Goal: Task Accomplishment & Management: Manage account settings

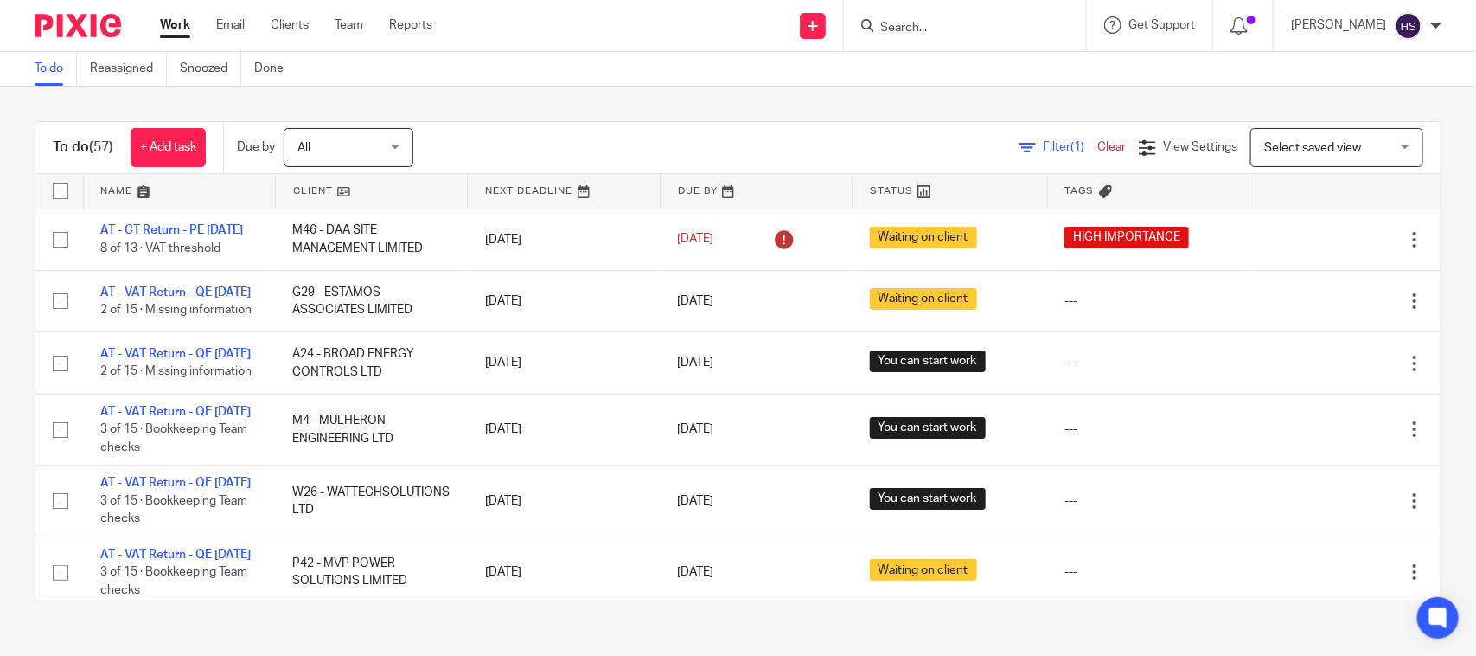
click at [175, 22] on link "Work" at bounding box center [175, 24] width 30 height 17
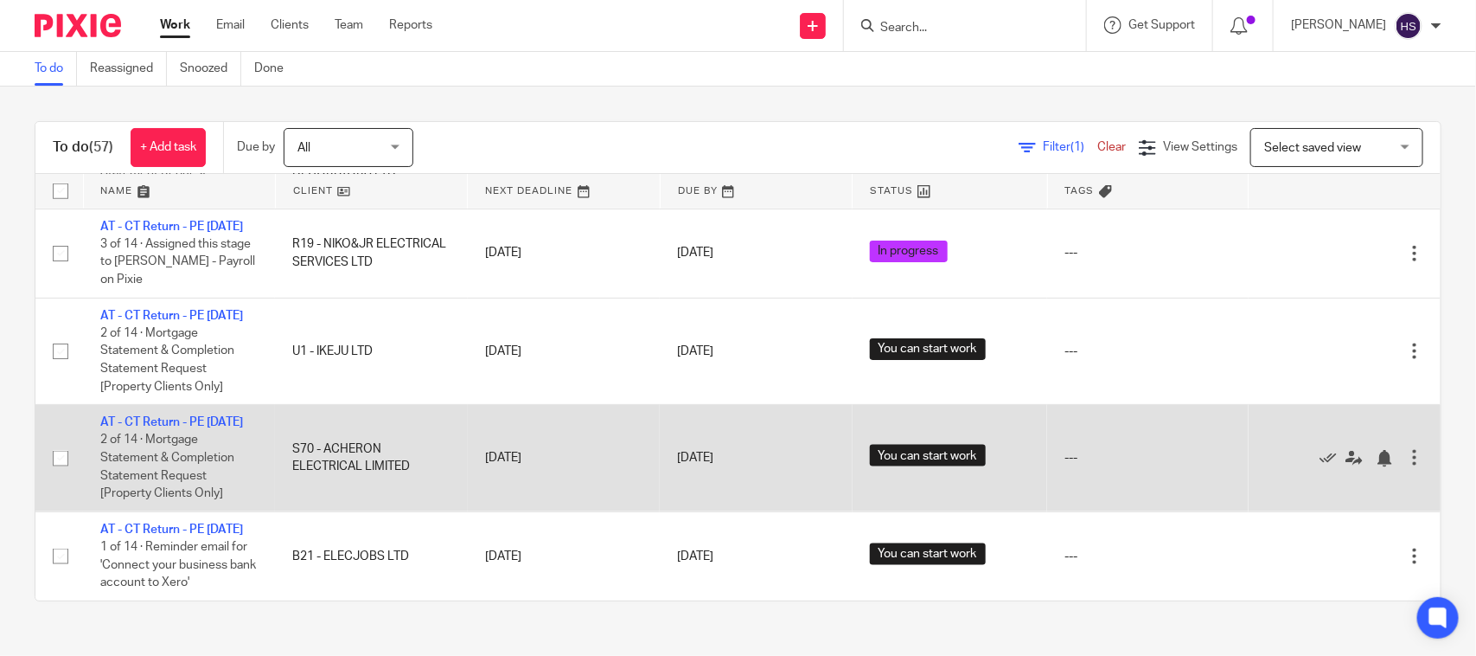
scroll to position [5033, 0]
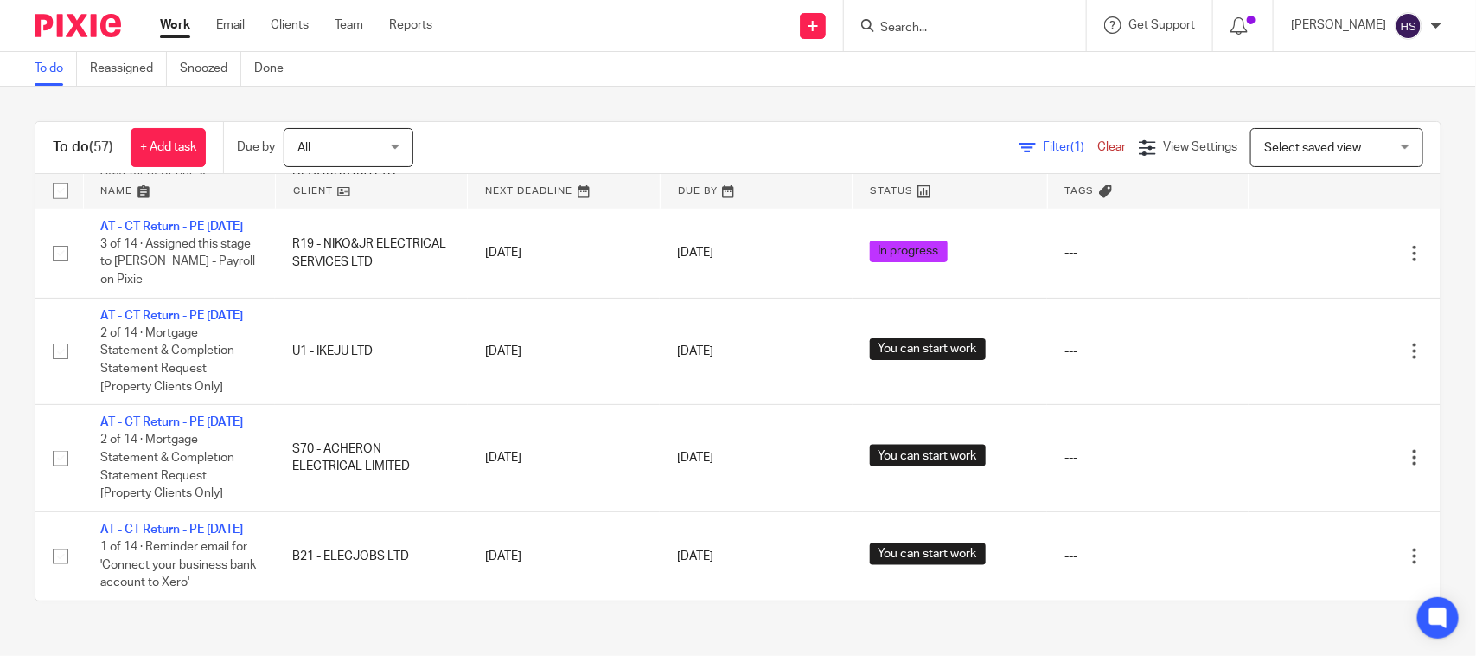
drag, startPoint x: 499, startPoint y: 506, endPoint x: 521, endPoint y: 105, distance: 401.8
click at [713, 89] on div "To do (57) + Add task Due by All All Today Tomorrow This week Next week This mo…" at bounding box center [738, 360] width 1476 height 549
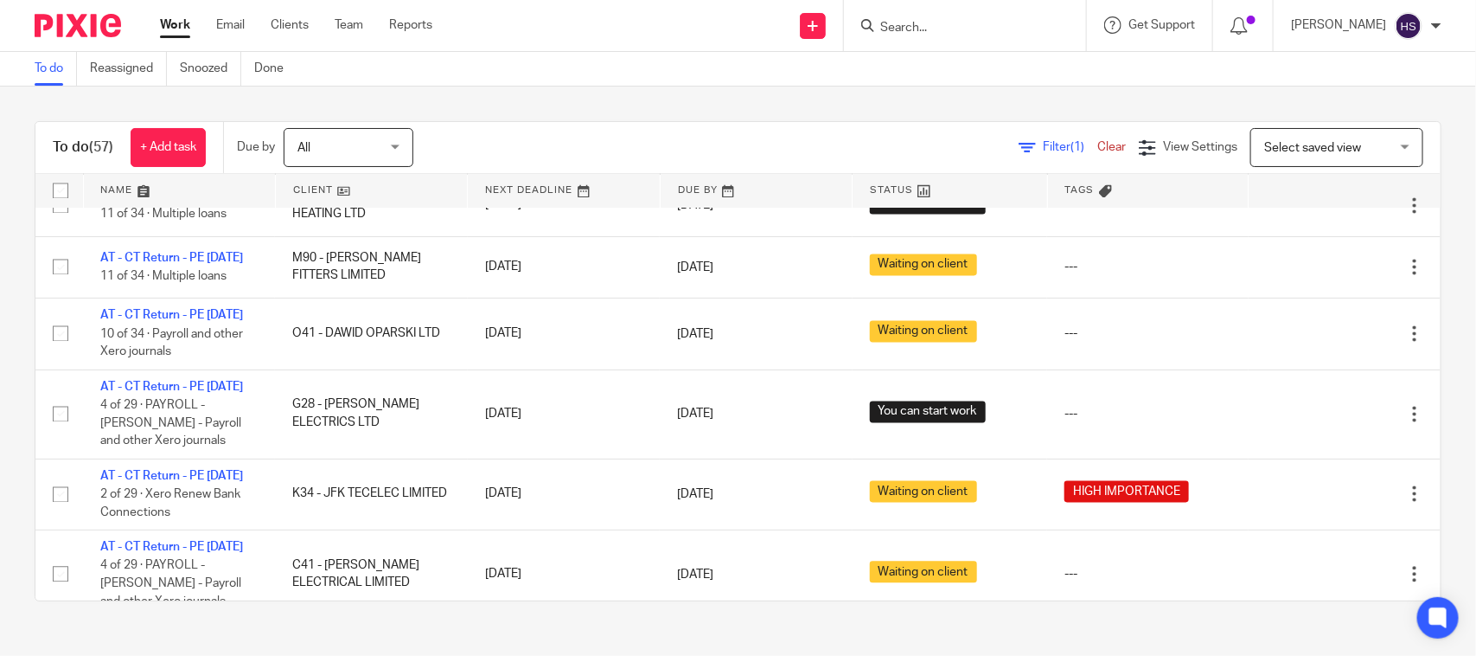
click at [504, 80] on div "To do Reassigned Snoozed Done" at bounding box center [738, 69] width 1476 height 35
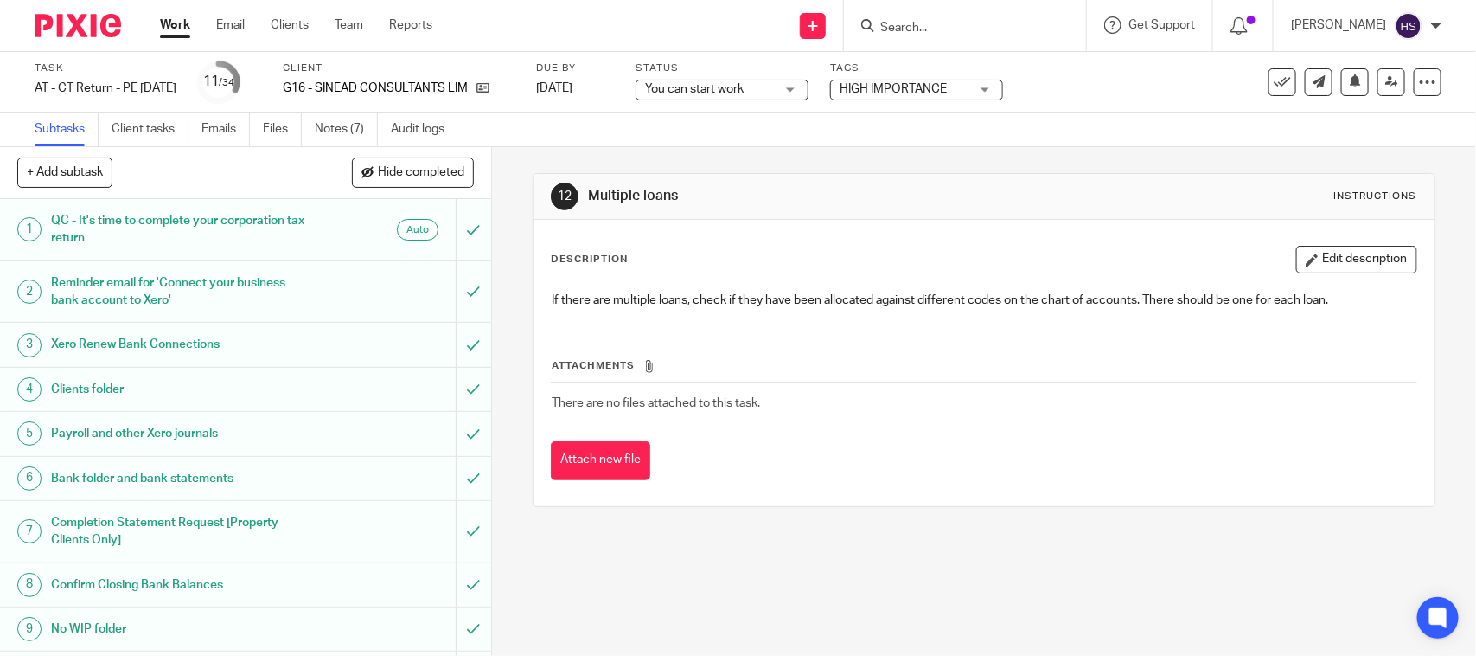
click at [781, 78] on div "Status You can start work You can start work Not started You can start work In …" at bounding box center [722, 82] width 173 height 42
click at [744, 88] on span "You can start work" at bounding box center [694, 89] width 99 height 12
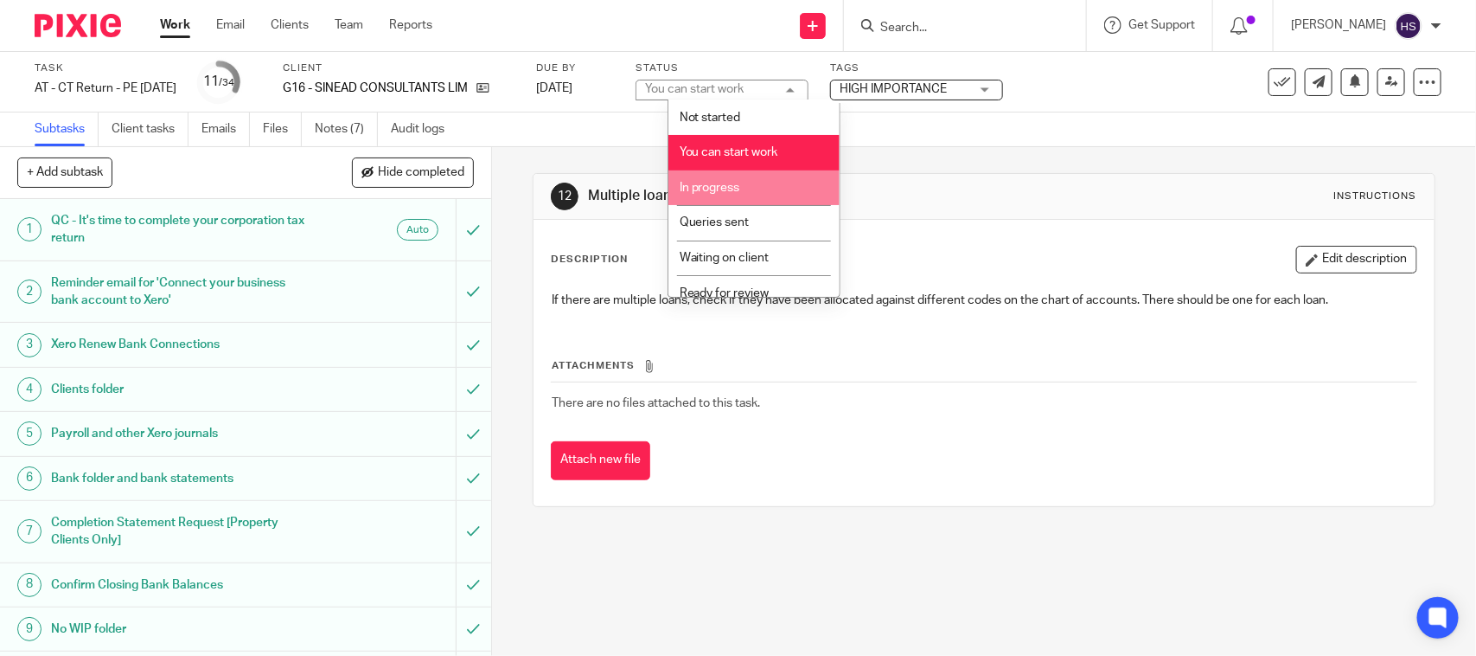
click at [757, 170] on li "In progress" at bounding box center [753, 187] width 171 height 35
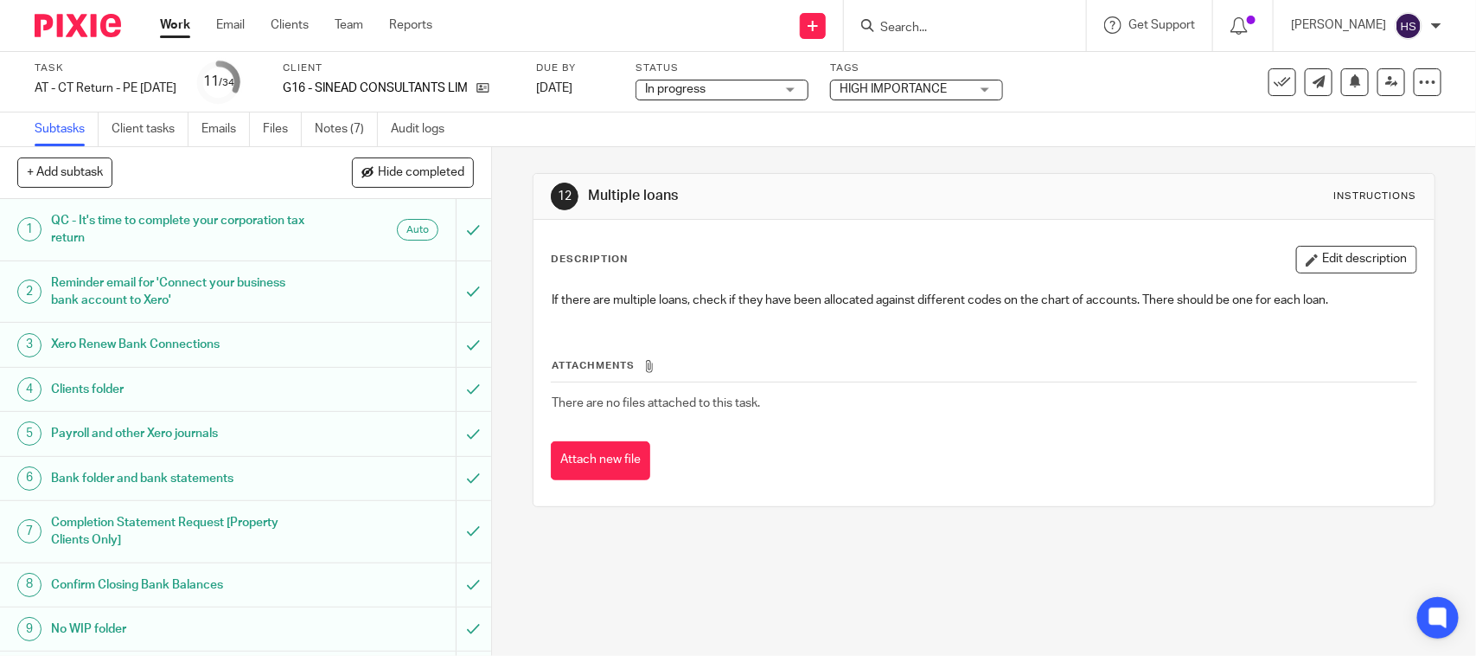
click at [815, 134] on div "Subtasks Client tasks Emails Files Notes (7) Audit logs" at bounding box center [738, 129] width 1476 height 35
click at [1001, 21] on input "Search" at bounding box center [957, 29] width 156 height 16
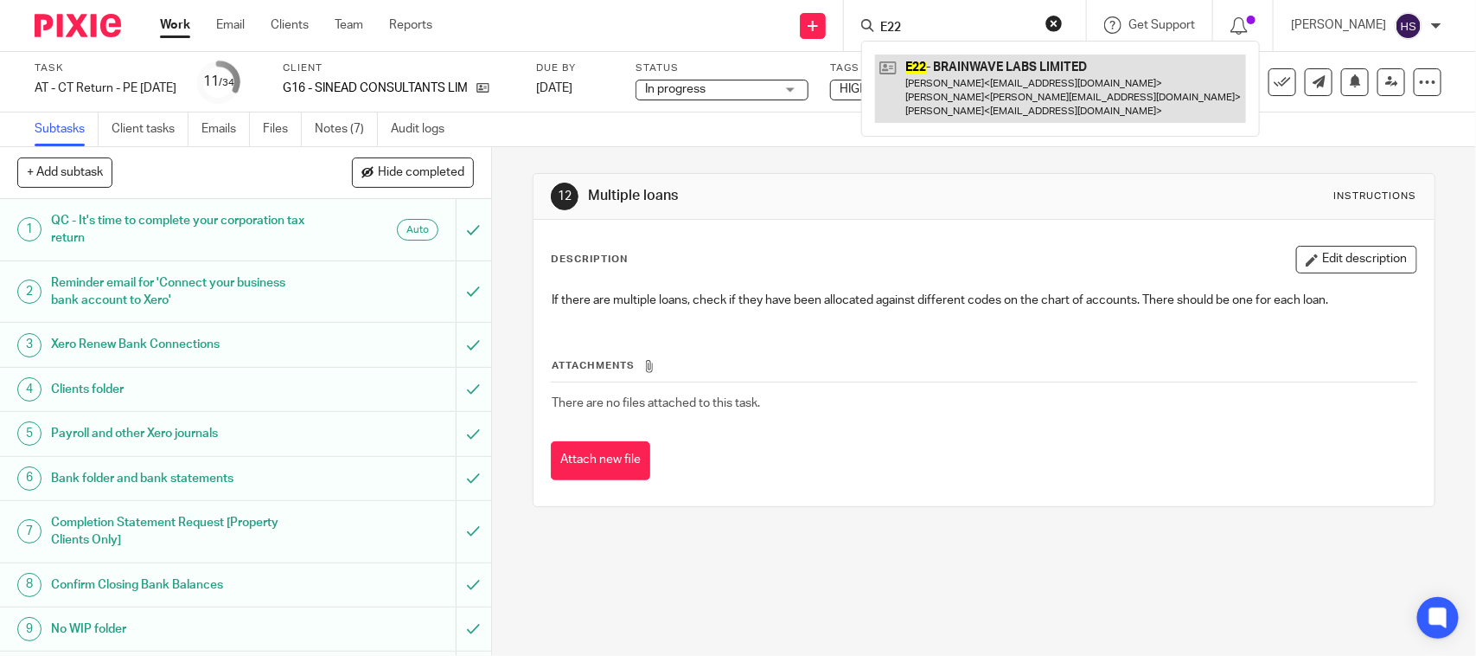
type input "E22"
click at [992, 80] on link at bounding box center [1060, 88] width 371 height 68
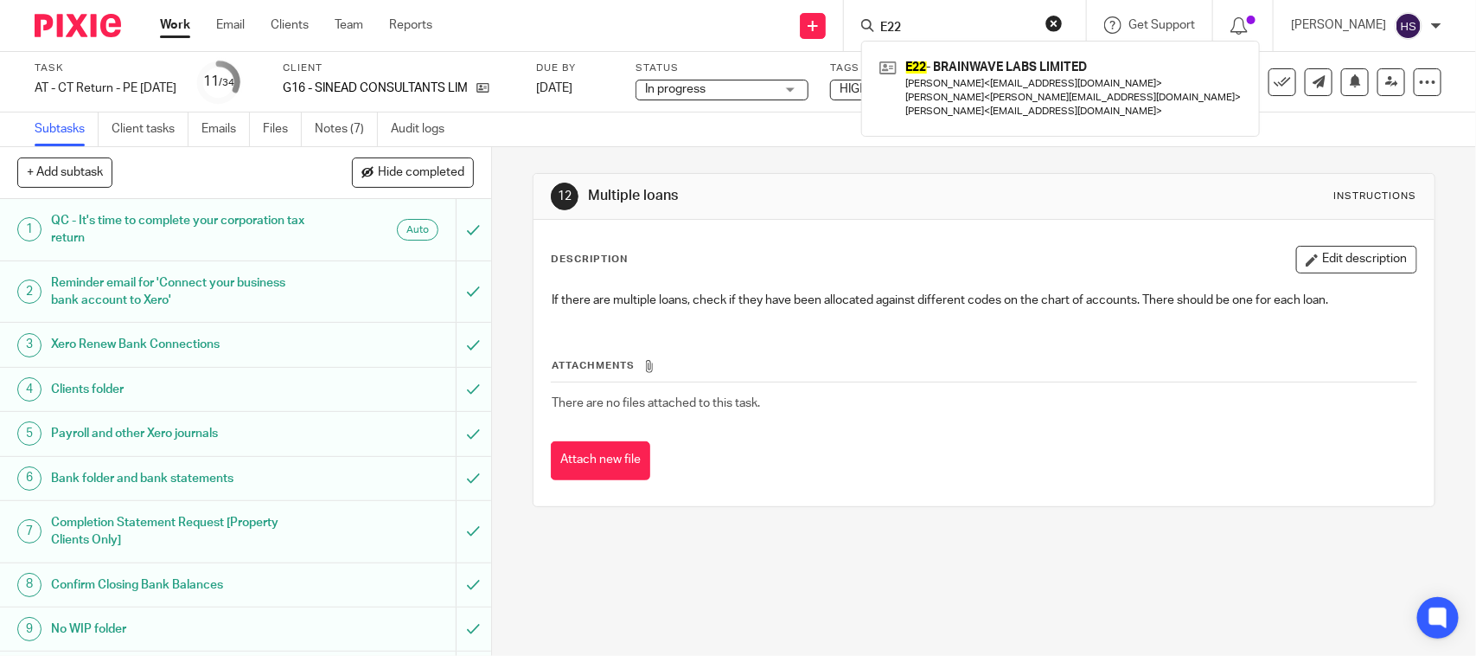
drag, startPoint x: 690, startPoint y: 17, endPoint x: 876, endPoint y: 2, distance: 186.6
click at [690, 16] on div "Send new email Create task Add client Request signature E22 E22 - BRAINWAVE LAB…" at bounding box center [967, 25] width 1018 height 51
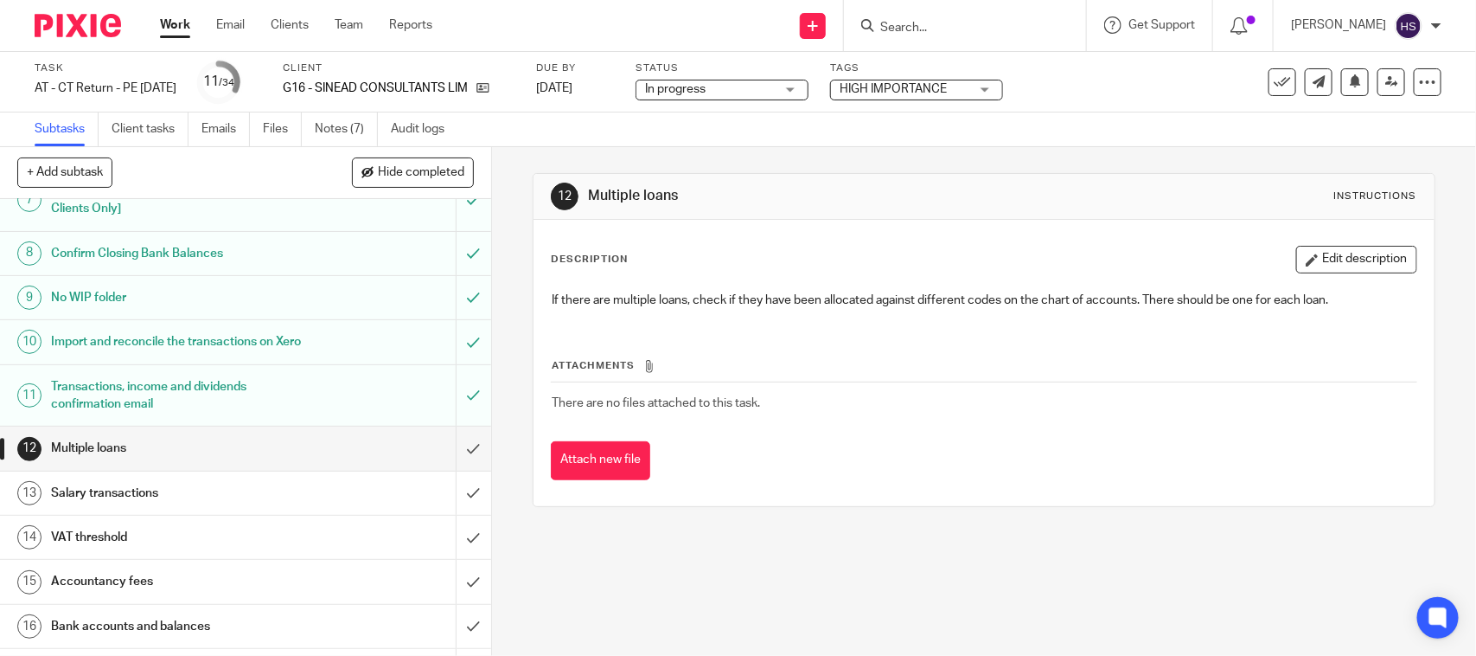
scroll to position [360, 0]
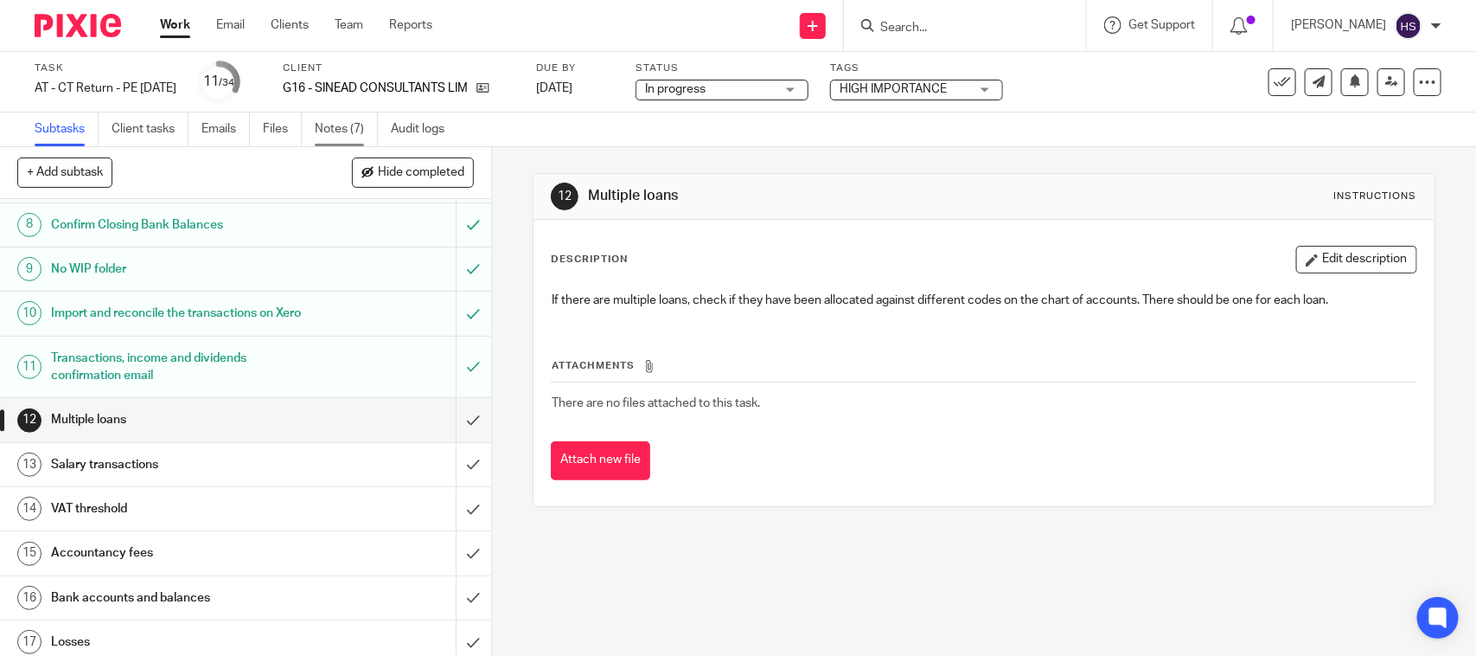
click at [334, 128] on link "Notes (7)" at bounding box center [346, 129] width 63 height 34
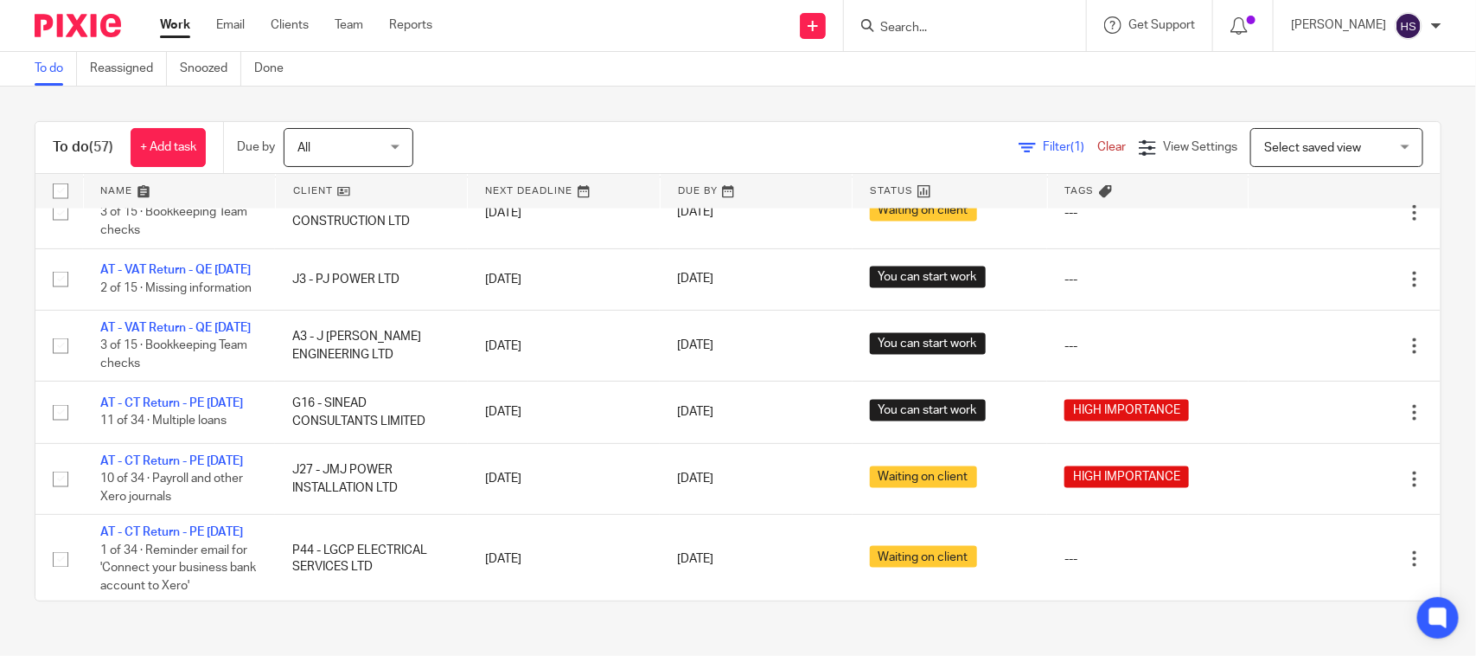
scroll to position [1083, 0]
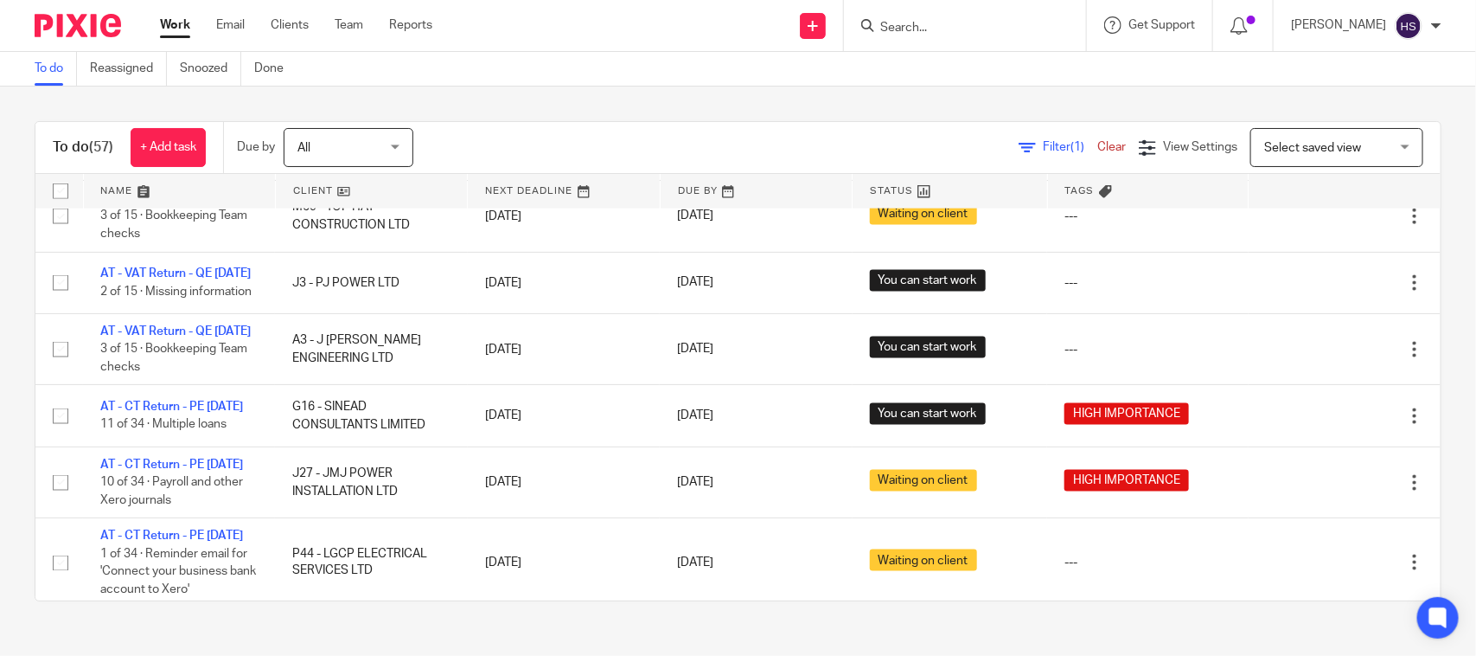
click at [183, 18] on link "Work" at bounding box center [175, 24] width 30 height 17
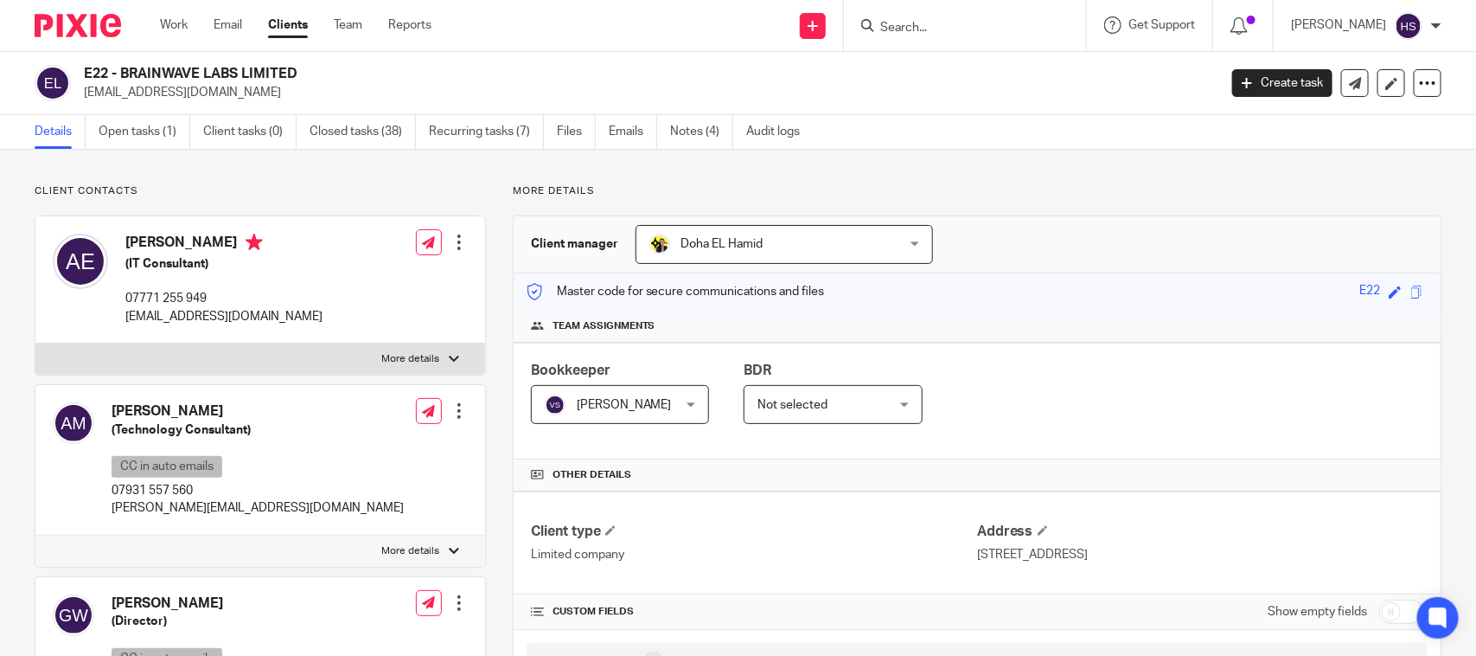
click at [912, 36] on div at bounding box center [965, 25] width 242 height 51
click at [922, 33] on input "Search" at bounding box center [957, 29] width 156 height 16
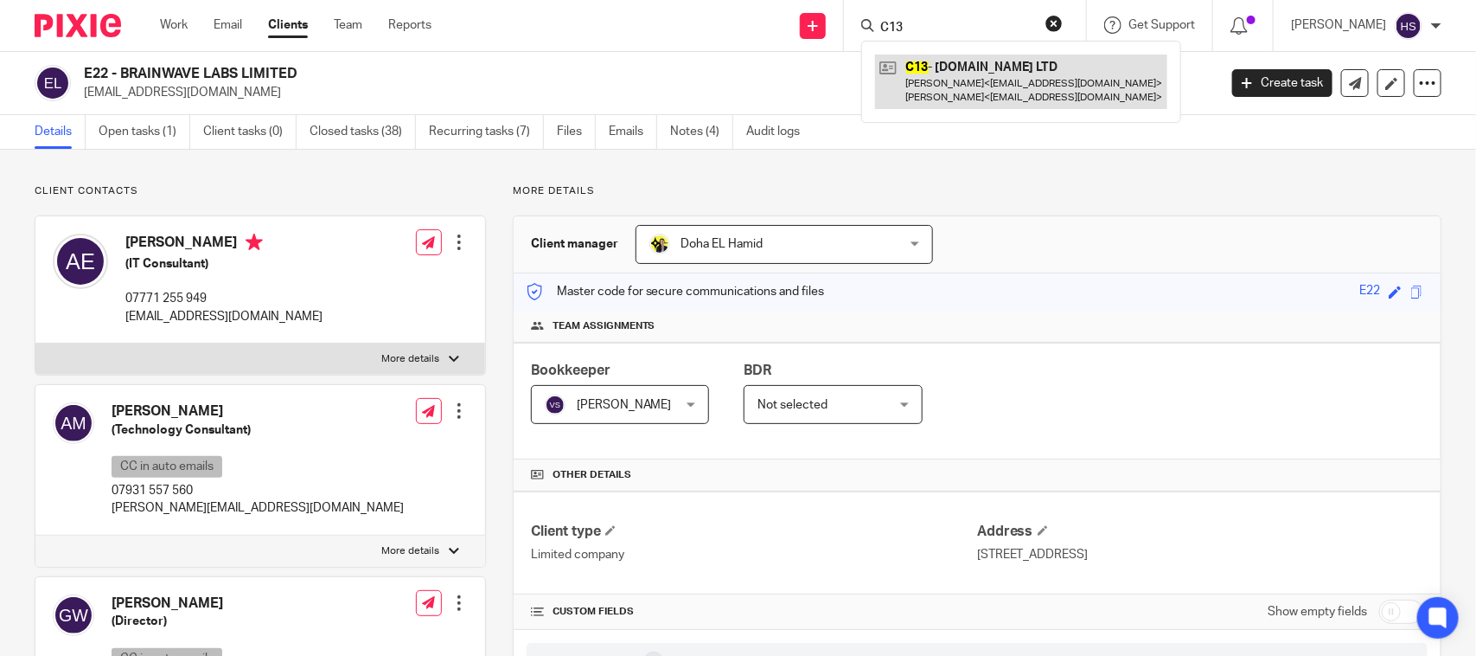
type input "C13"
click at [991, 74] on link at bounding box center [1021, 81] width 292 height 54
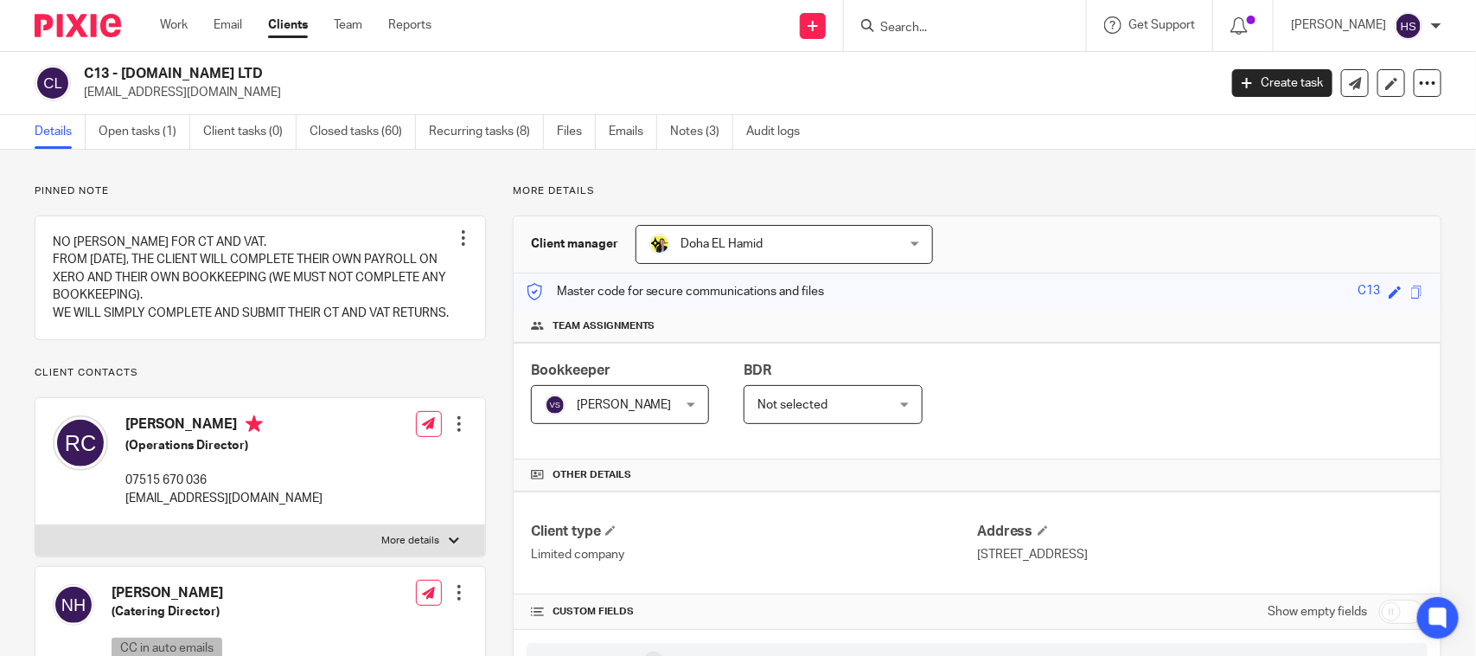
click at [991, 30] on input "Search" at bounding box center [957, 29] width 156 height 16
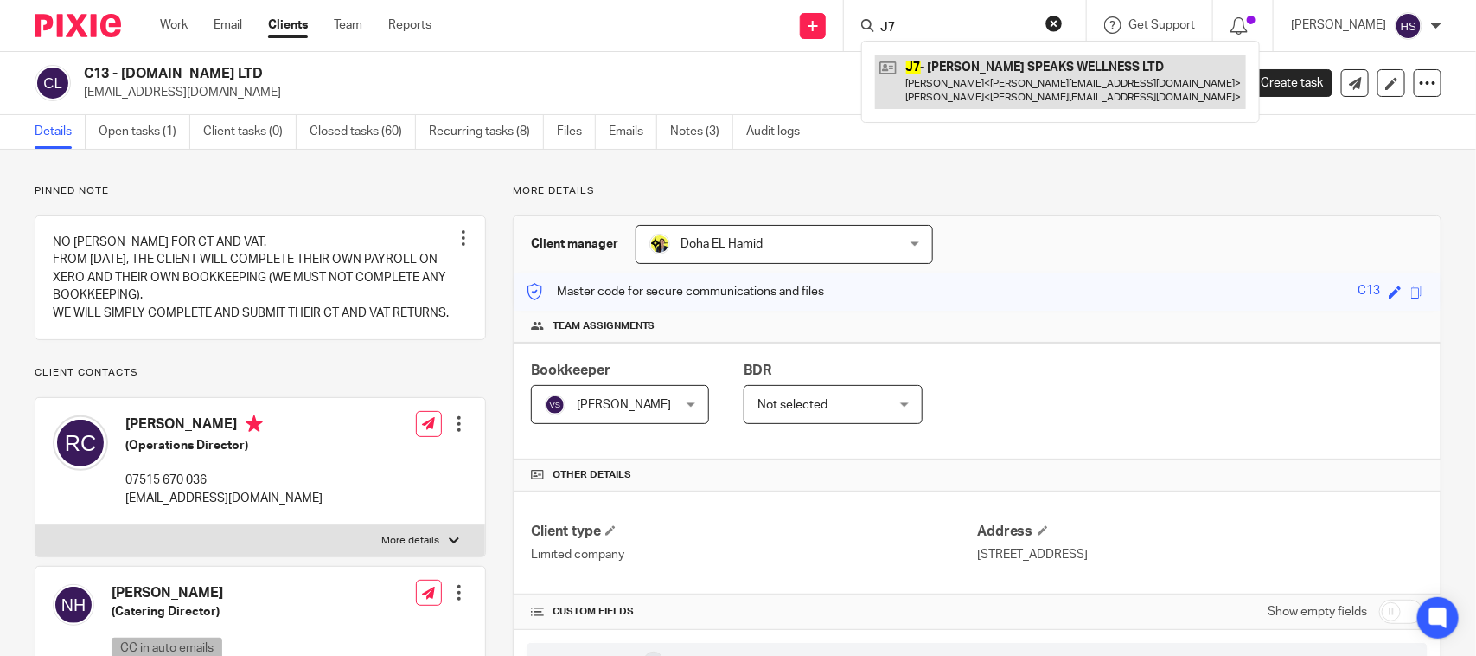
type input "J7"
click at [1010, 65] on link at bounding box center [1060, 81] width 371 height 54
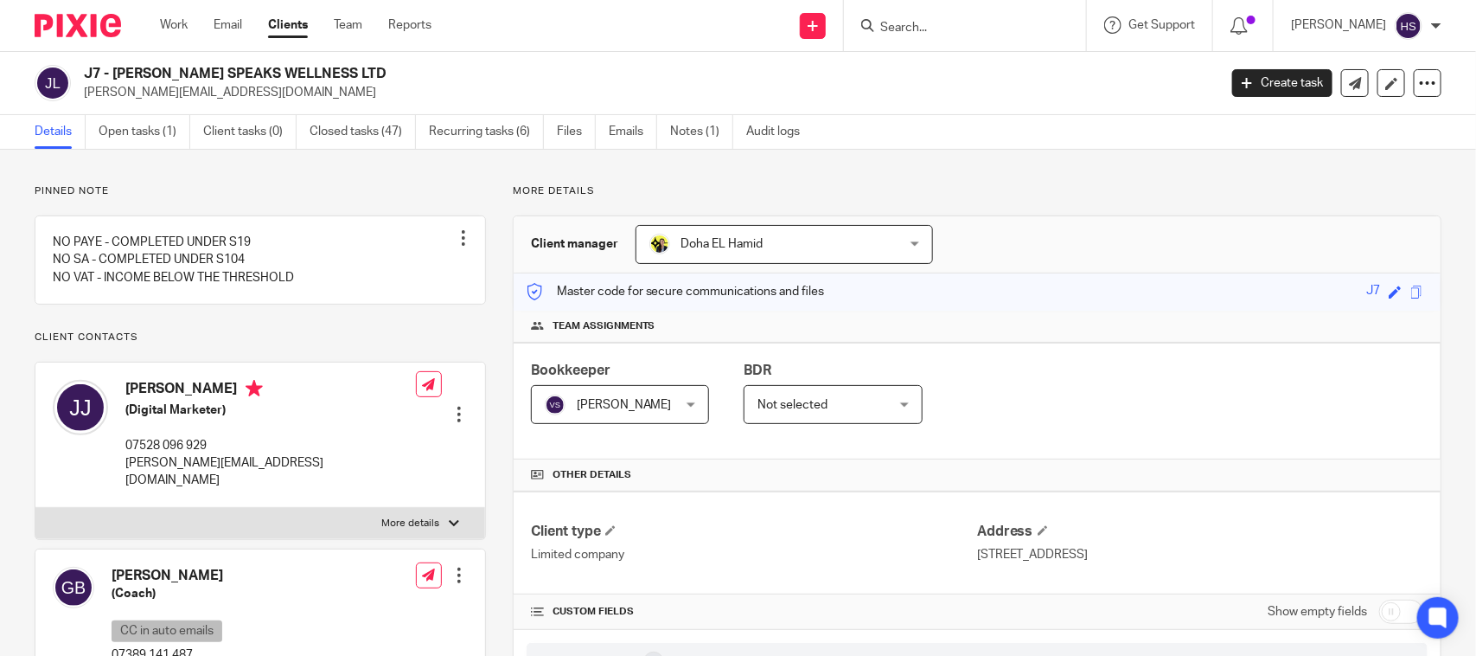
click at [1001, 22] on input "Search" at bounding box center [957, 29] width 156 height 16
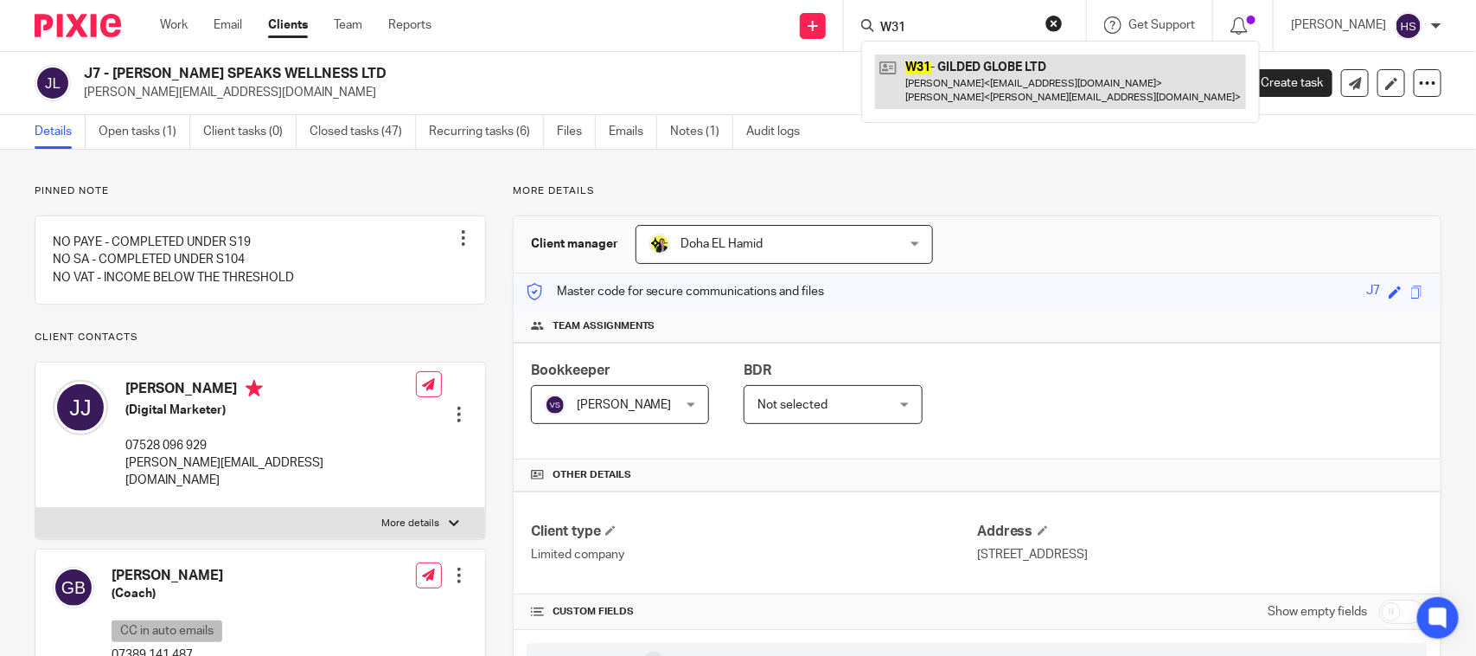
type input "W31"
click at [975, 80] on link at bounding box center [1060, 81] width 371 height 54
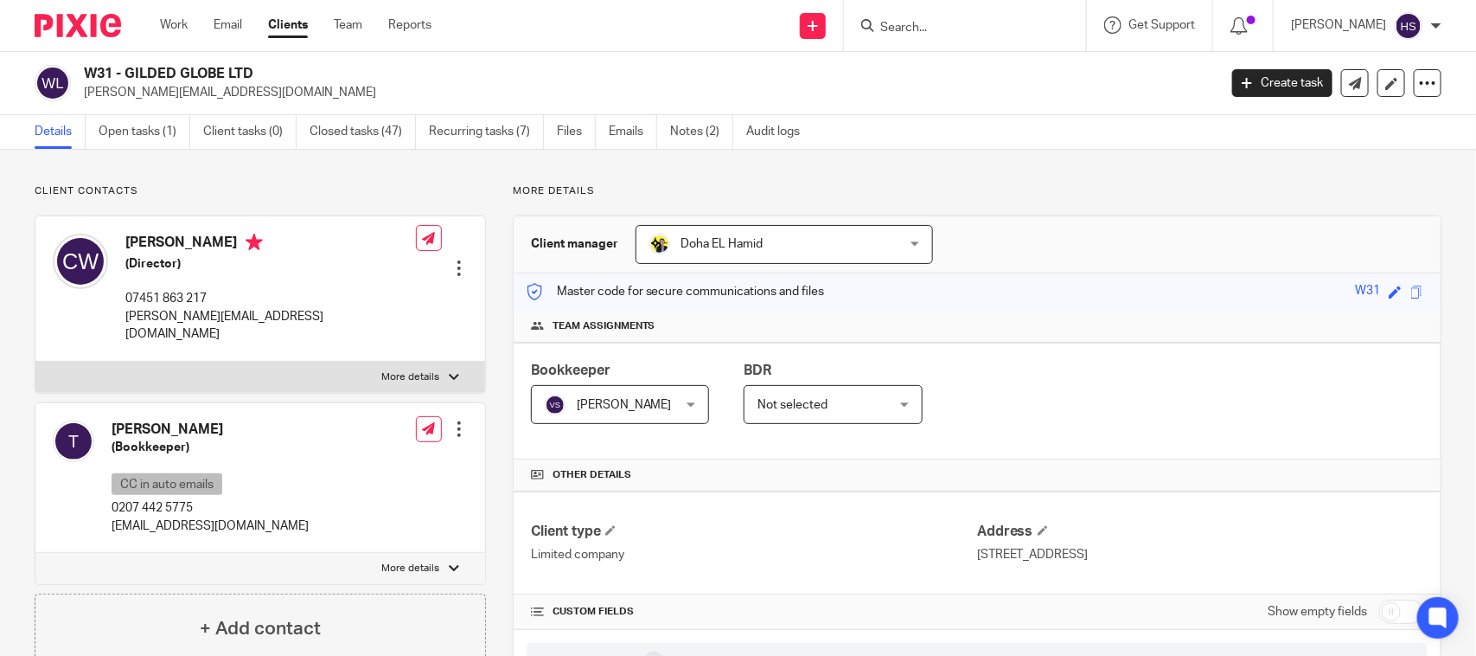
click at [943, 37] on div at bounding box center [965, 25] width 242 height 51
click at [943, 29] on input "Search" at bounding box center [957, 29] width 156 height 16
paste input "[PERSON_NAME]"
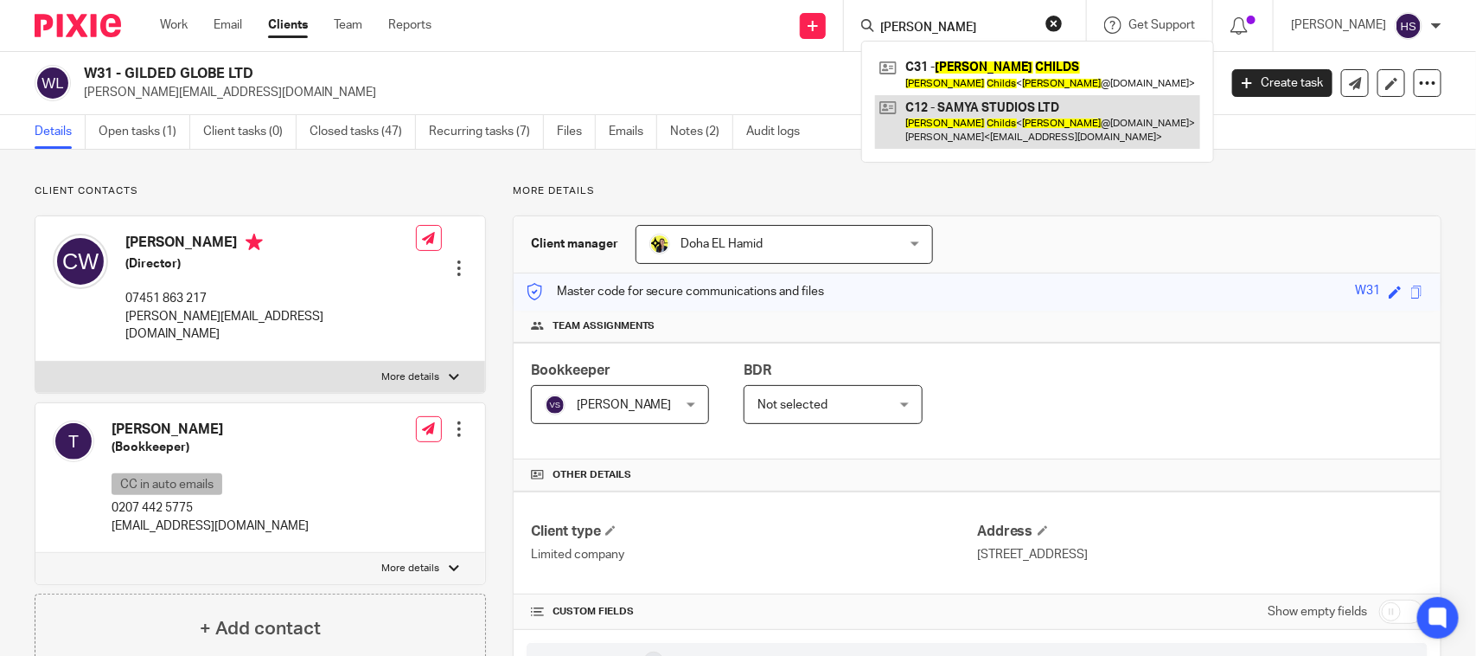
type input "[PERSON_NAME]"
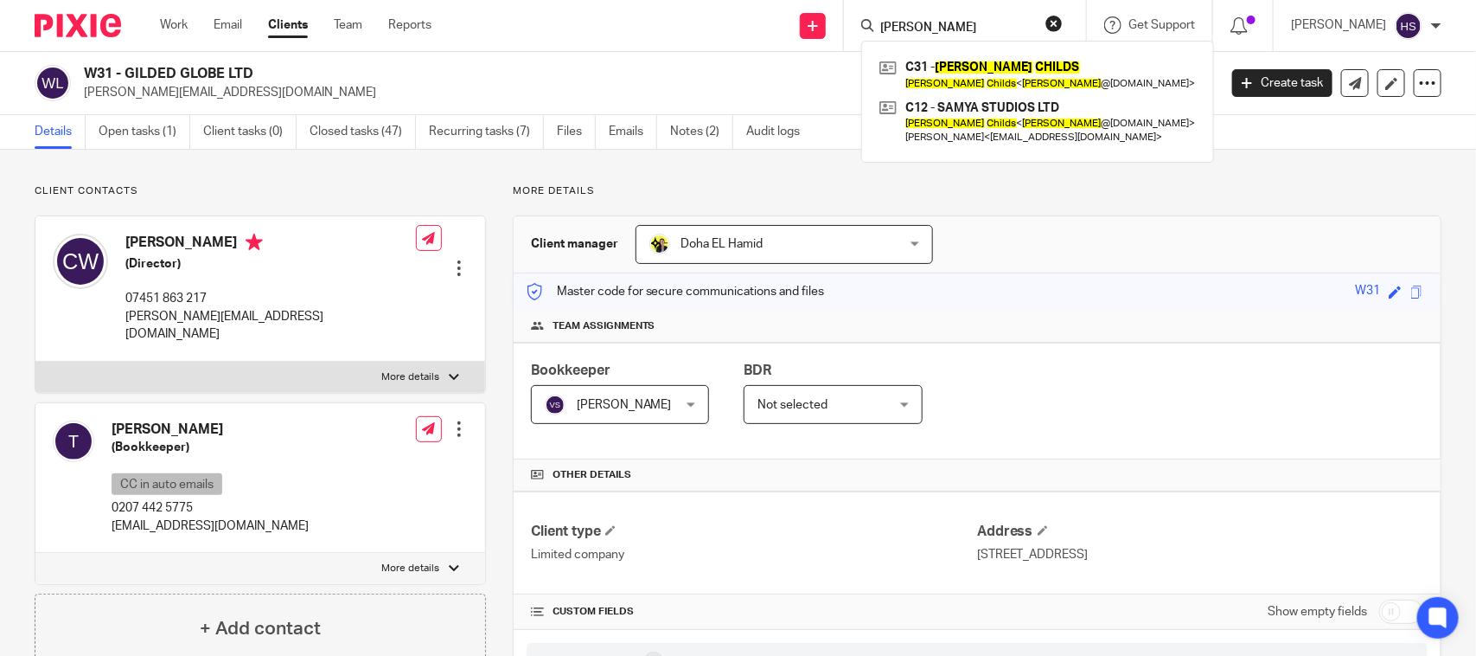
drag, startPoint x: 106, startPoint y: 409, endPoint x: 153, endPoint y: 409, distance: 47.6
click at [153, 412] on div "Teri (Bookkeeper) CC in auto emails 0207 442 5775 accounts@gildedglobe.com" at bounding box center [181, 478] width 256 height 132
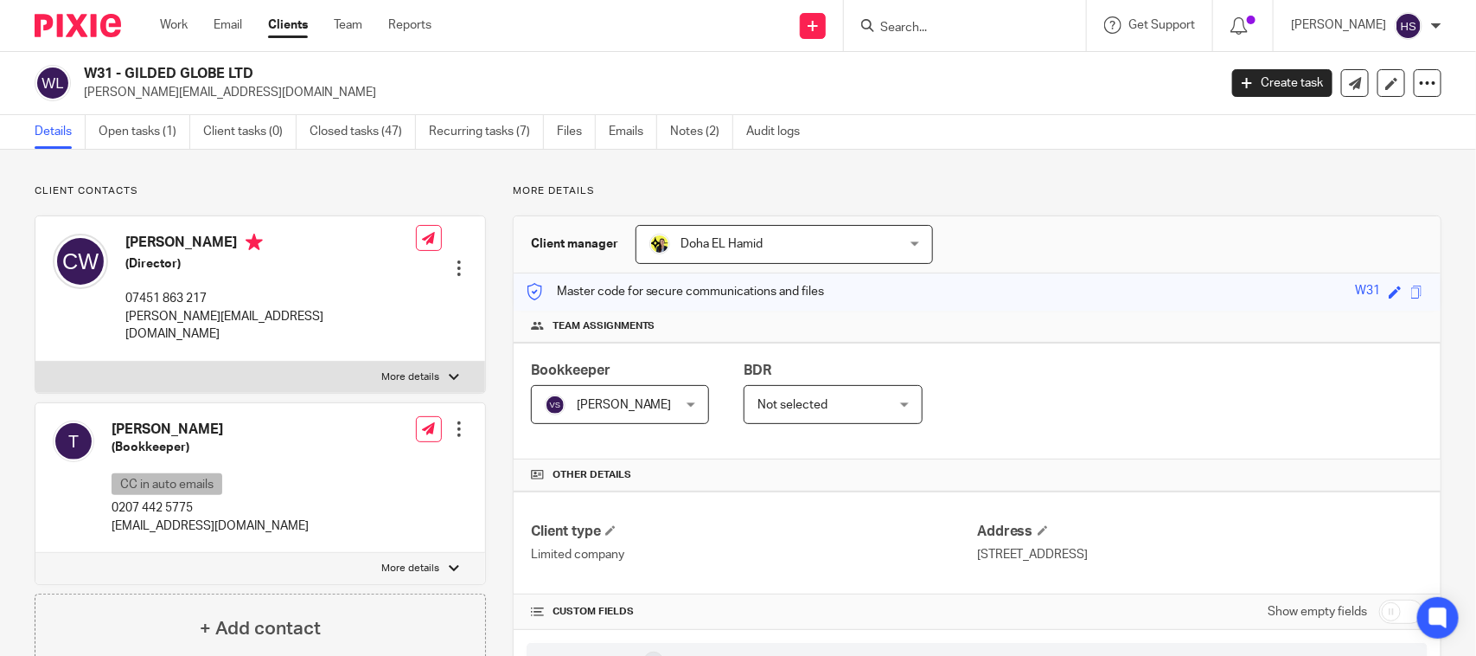
click at [183, 420] on h4 "Teri" at bounding box center [210, 429] width 197 height 18
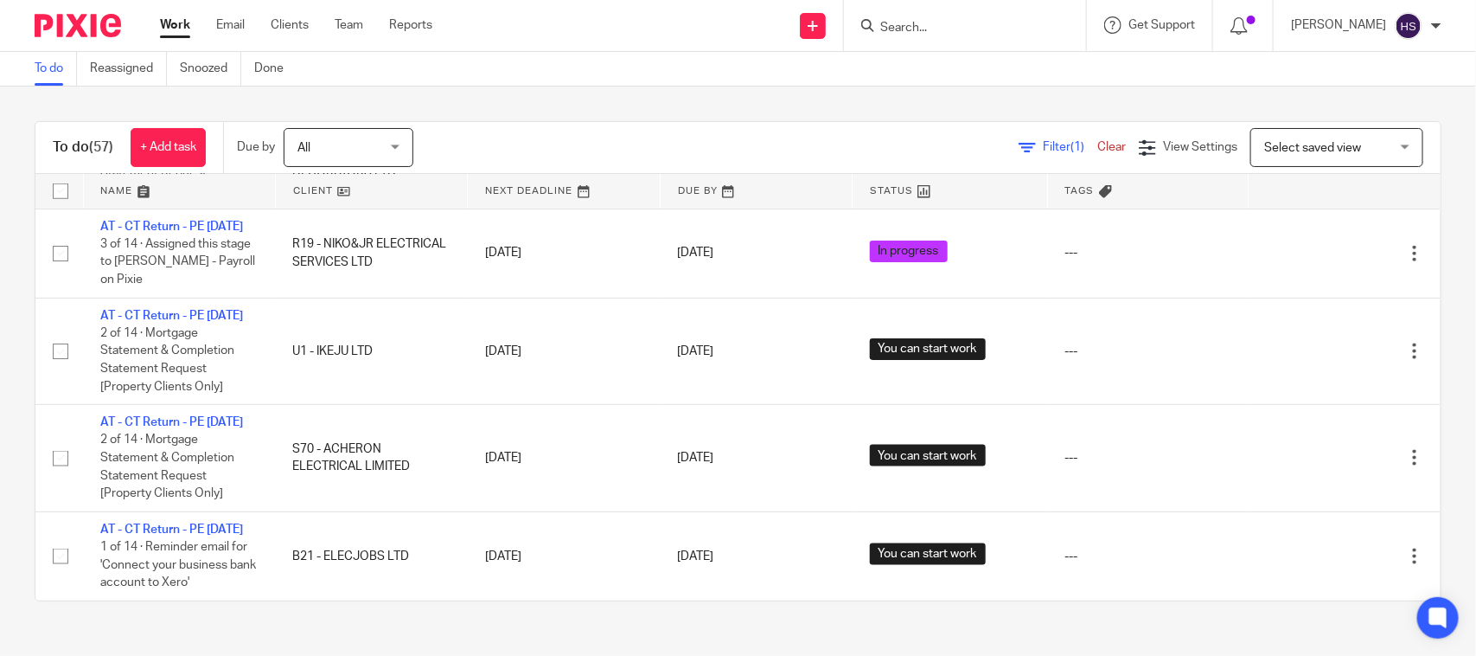
scroll to position [5033, 0]
click at [1043, 144] on span "Filter (1)" at bounding box center [1070, 147] width 54 height 12
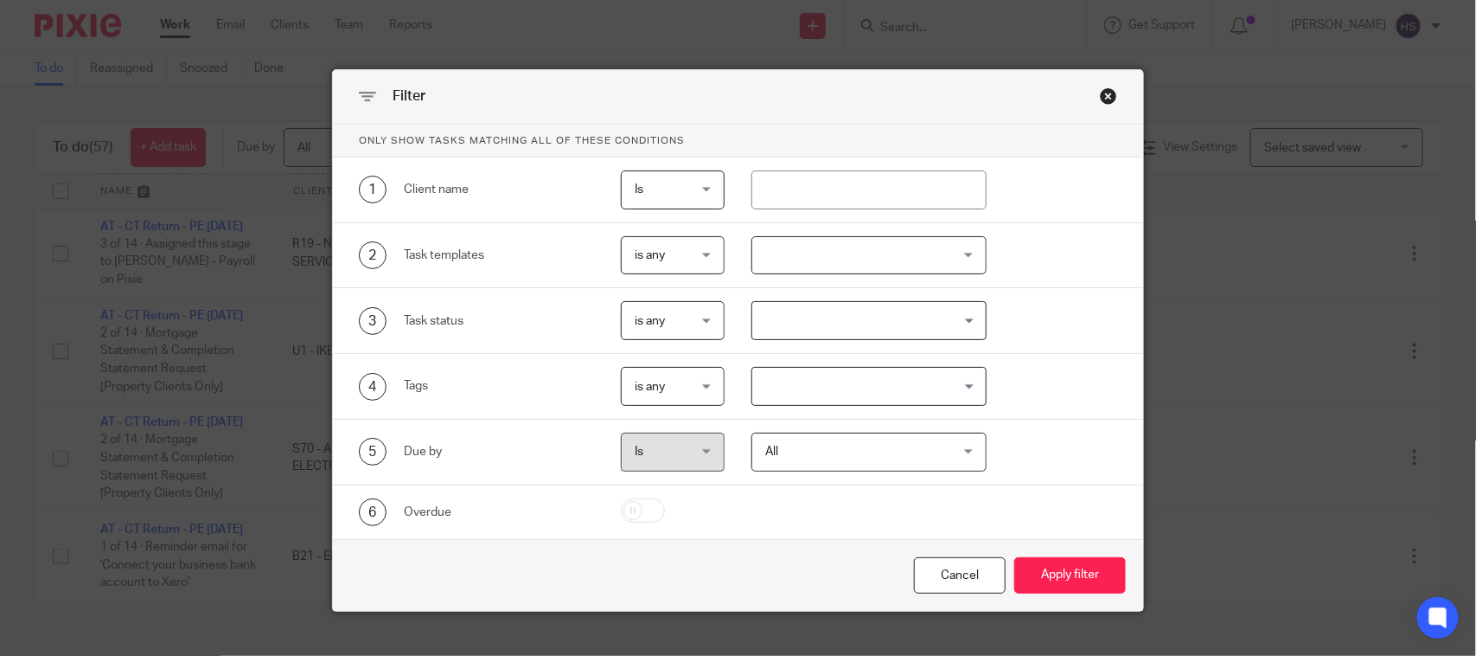
click at [807, 382] on input "Search for option" at bounding box center [864, 386] width 221 height 30
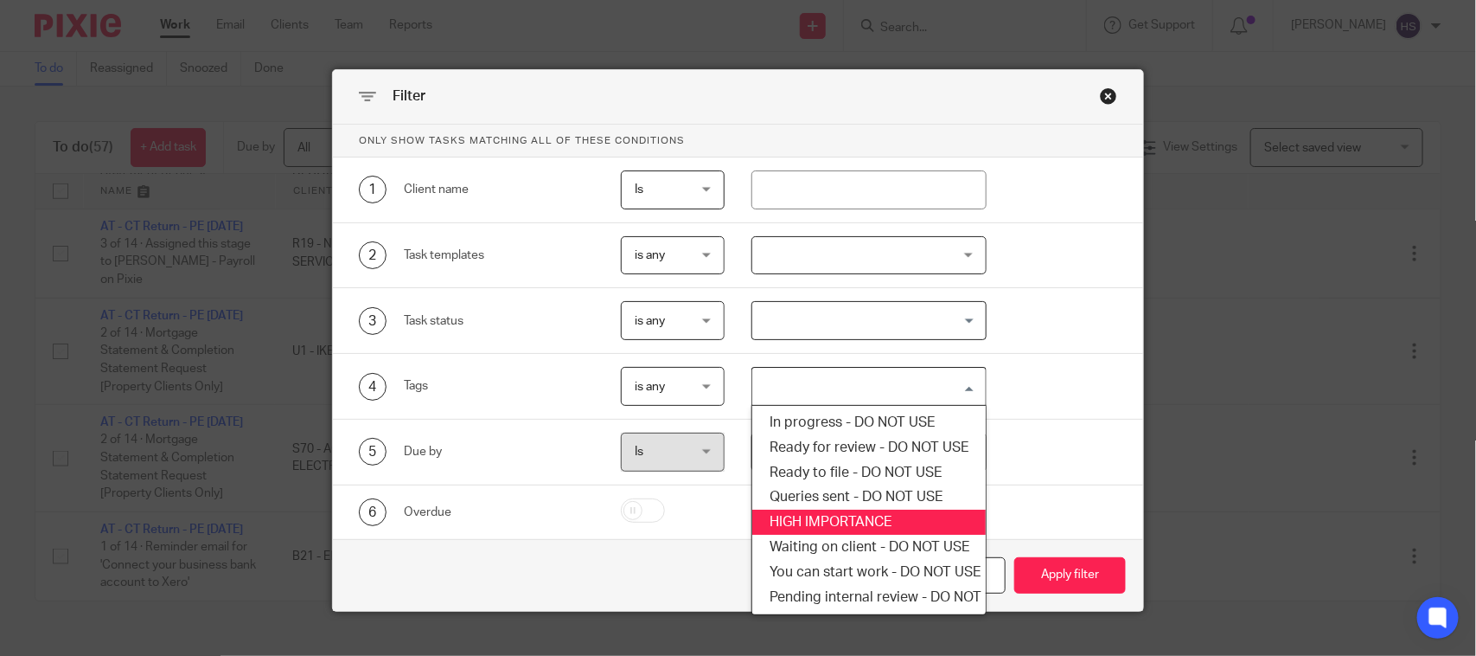
click at [810, 526] on li "HIGH IMPORTANCE" at bounding box center [868, 521] width 233 height 25
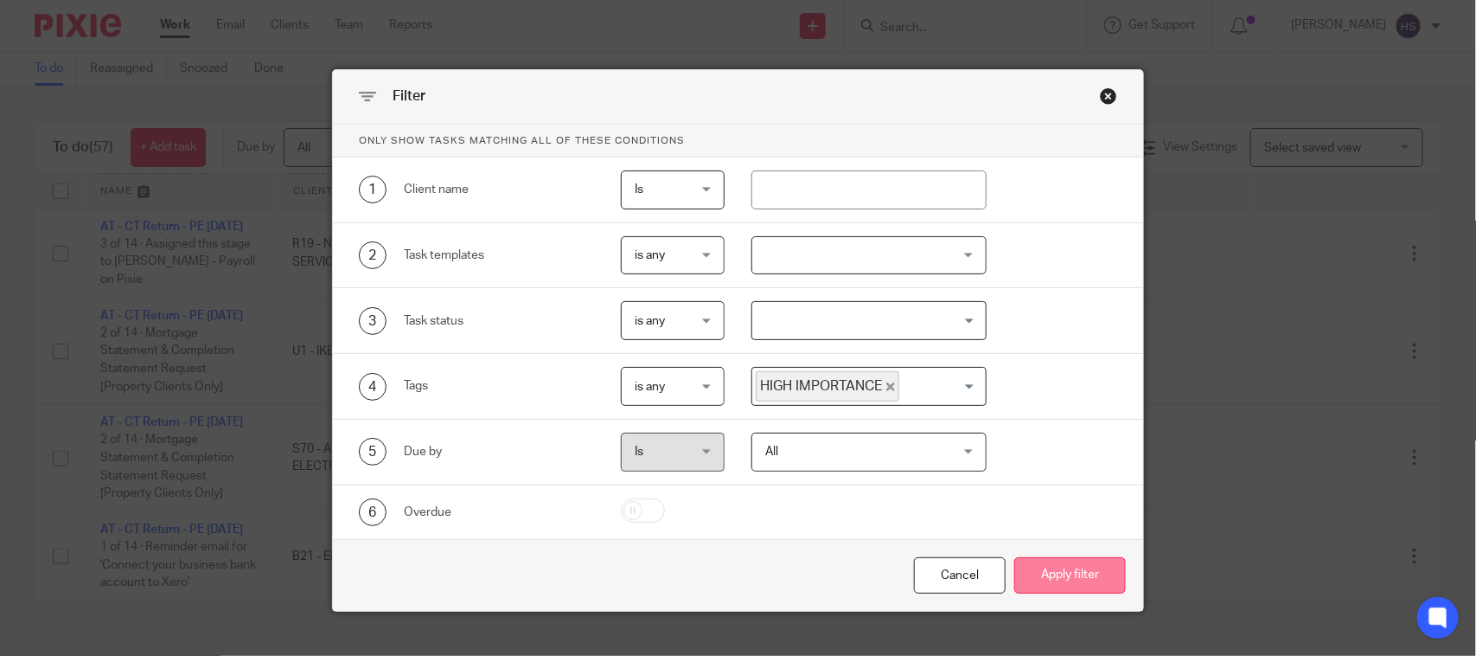
click at [1087, 585] on button "Apply filter" at bounding box center [1070, 575] width 112 height 37
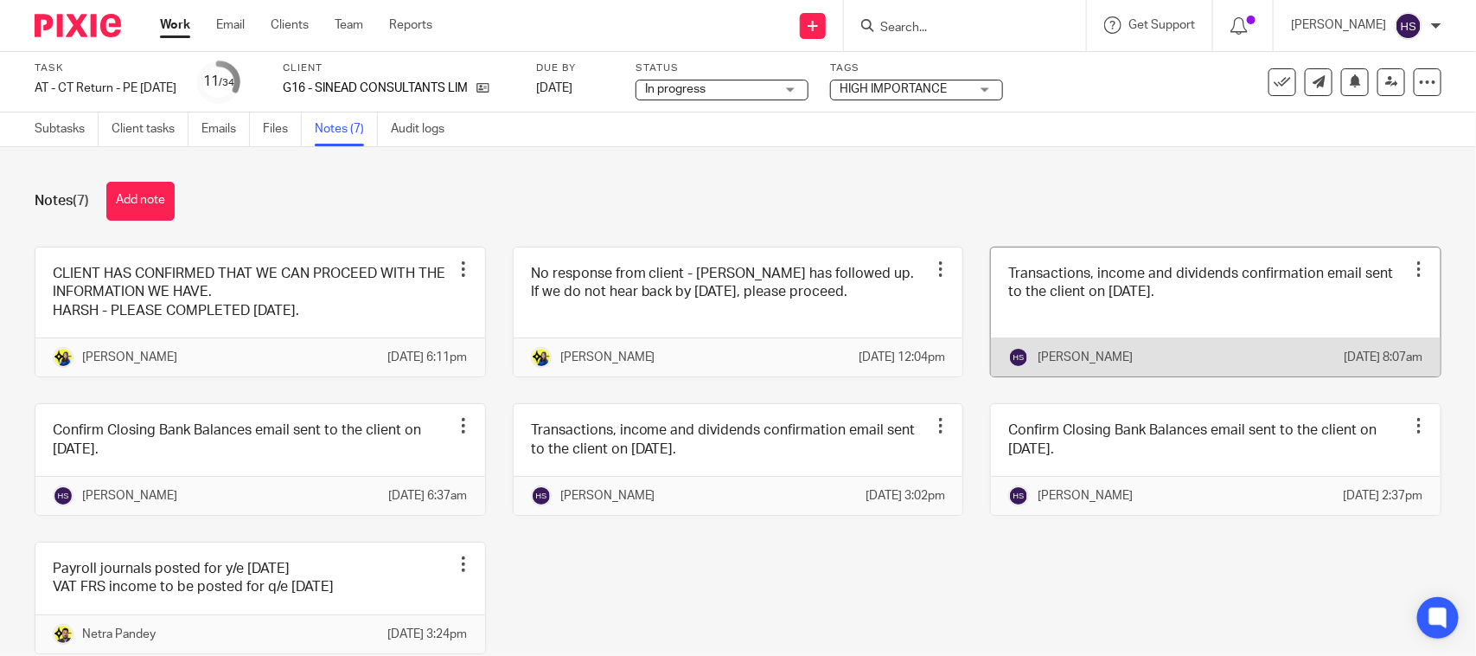
click at [1226, 308] on link at bounding box center [1216, 311] width 450 height 129
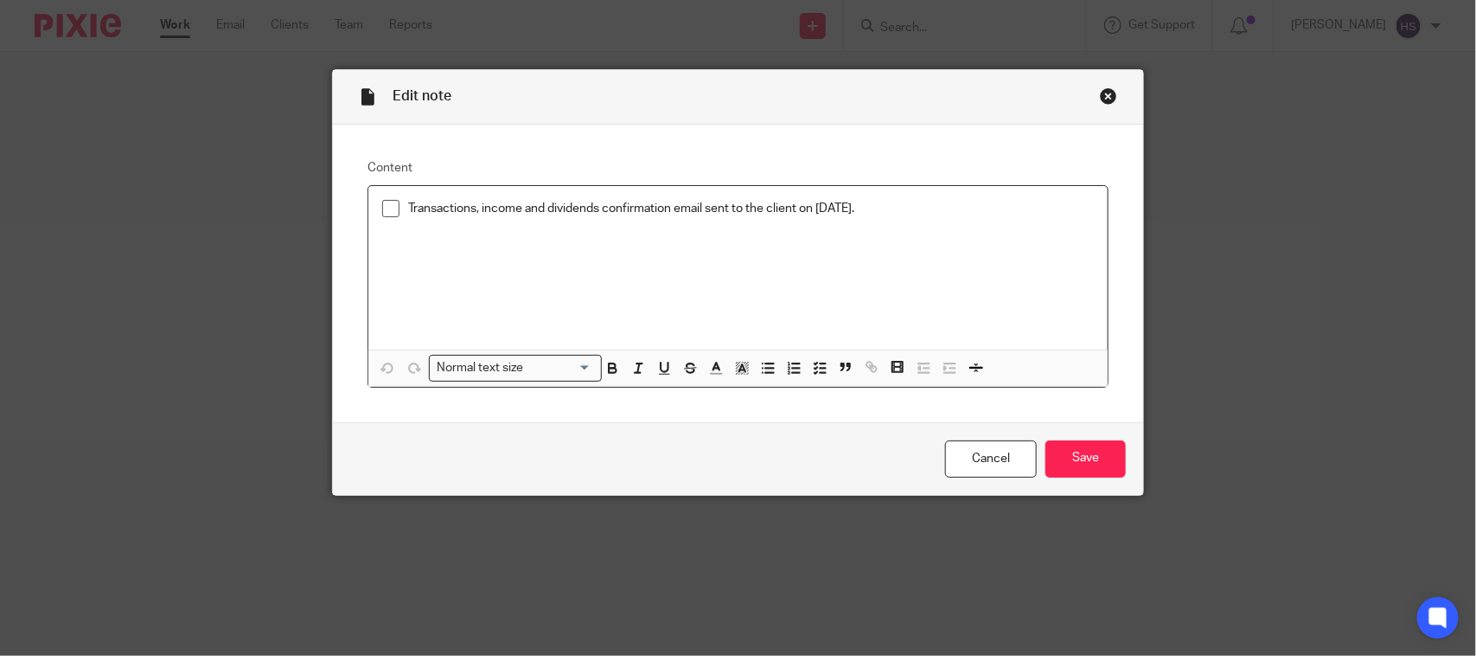
click at [382, 205] on span at bounding box center [390, 208] width 17 height 17
click at [1095, 458] on input "Save" at bounding box center [1086, 458] width 80 height 37
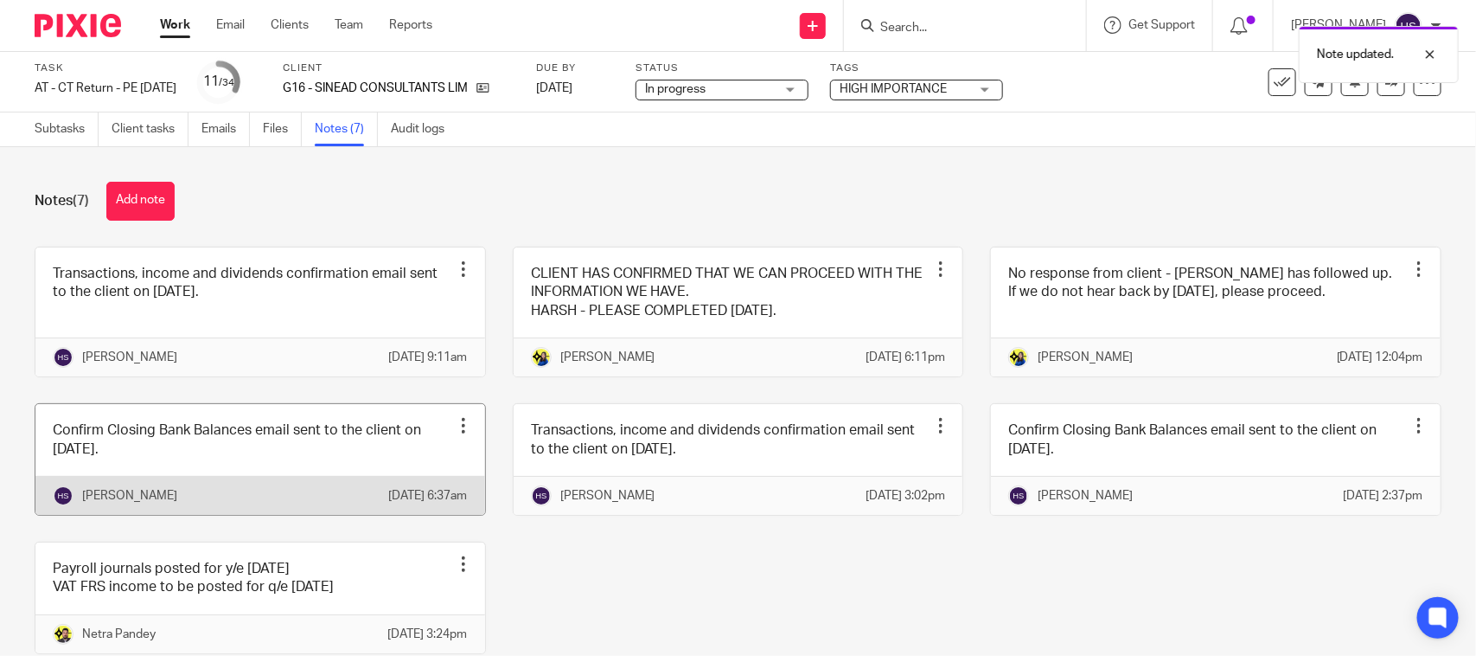
click at [278, 483] on link at bounding box center [260, 459] width 450 height 111
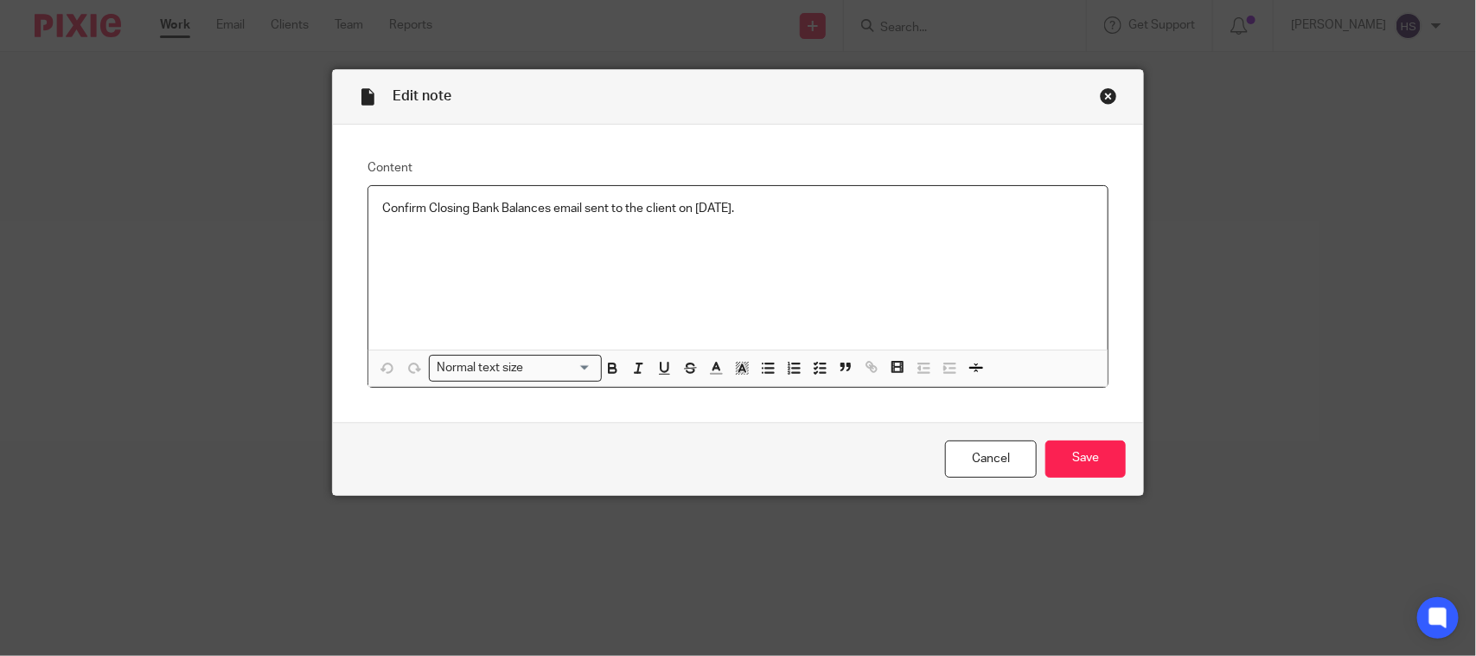
click at [1100, 98] on div "Close this dialog window" at bounding box center [1108, 95] width 17 height 17
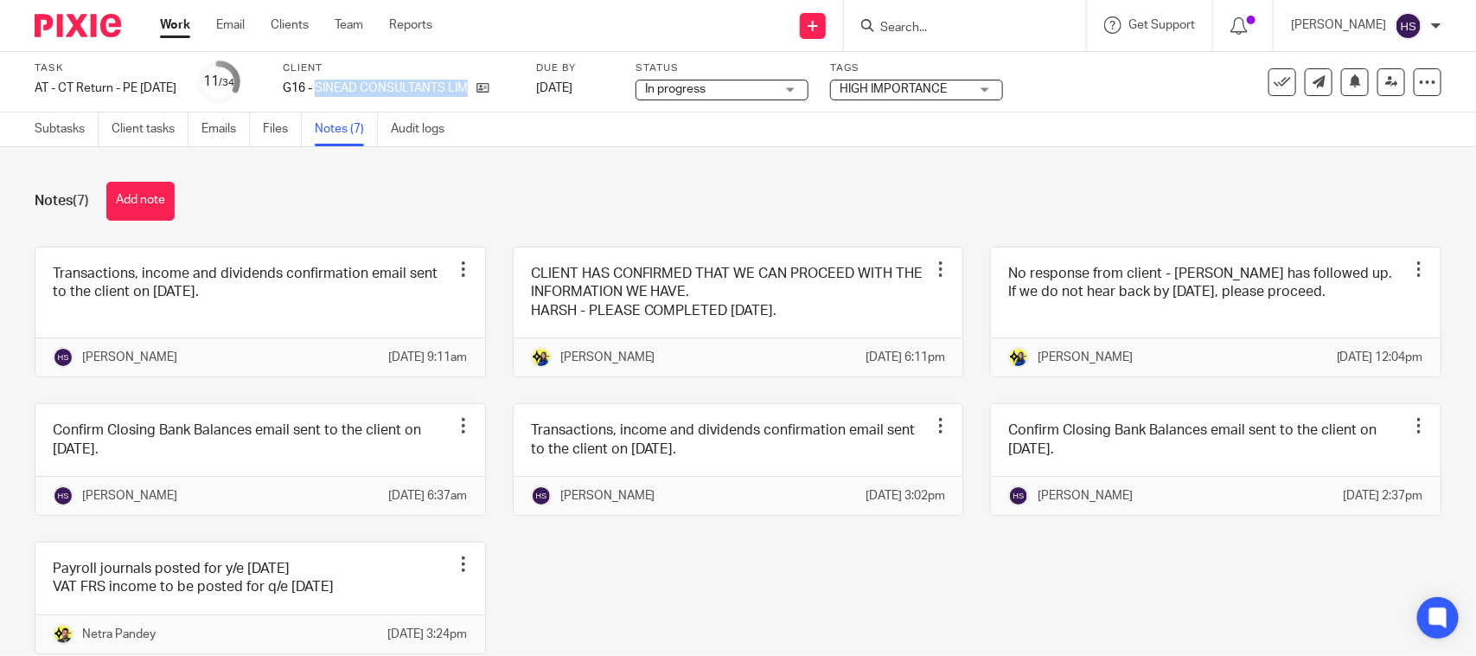
drag, startPoint x: 348, startPoint y: 91, endPoint x: 534, endPoint y: 85, distance: 186.9
click at [515, 85] on div "G16 - SINEAD CONSULTANTS LIMITED" at bounding box center [399, 88] width 232 height 17
copy div "SINEAD CONSULTANTS LIMITED"
click at [331, 132] on link "Notes (7)" at bounding box center [346, 129] width 63 height 34
click at [72, 126] on link "Subtasks" at bounding box center [67, 129] width 64 height 34
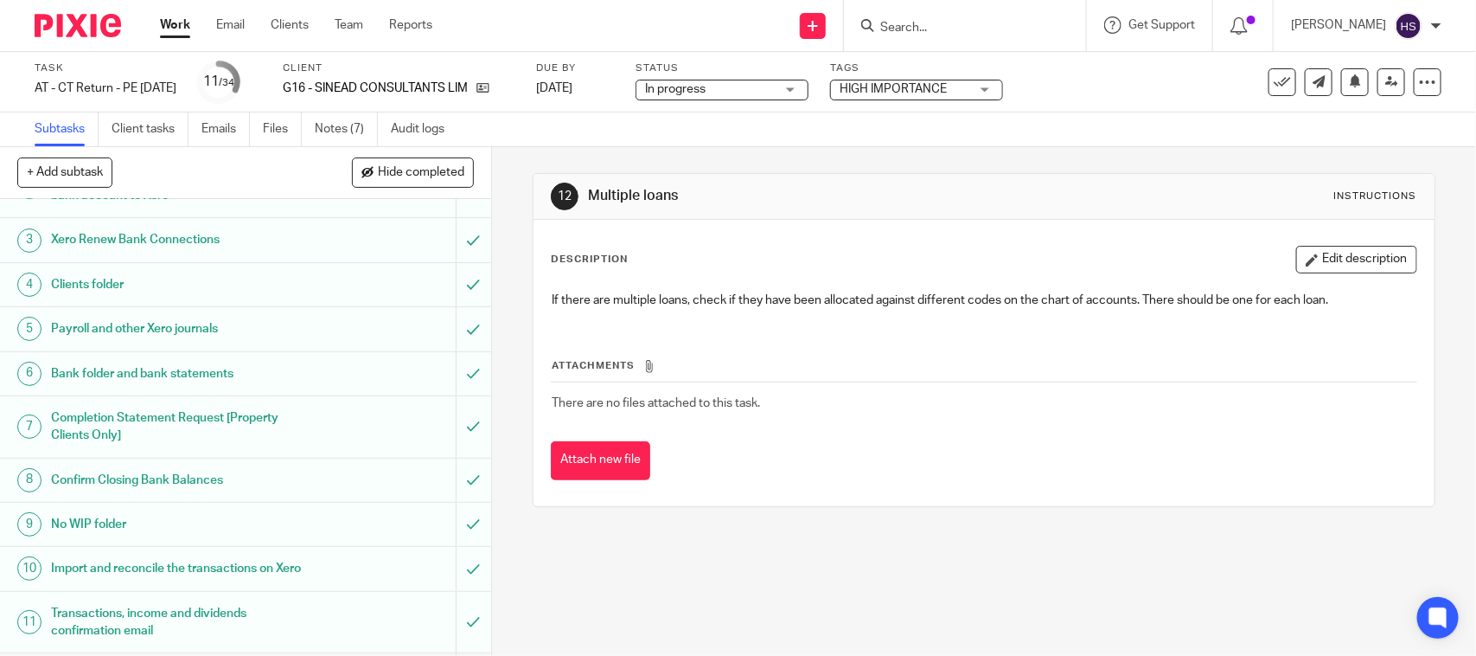
scroll to position [108, 0]
click at [347, 109] on div "Task AT - [GEOGRAPHIC_DATA] Return - PE [DATE] Save AT - [GEOGRAPHIC_DATA] Retu…" at bounding box center [738, 82] width 1476 height 61
click at [338, 118] on link "Notes (7)" at bounding box center [346, 129] width 63 height 34
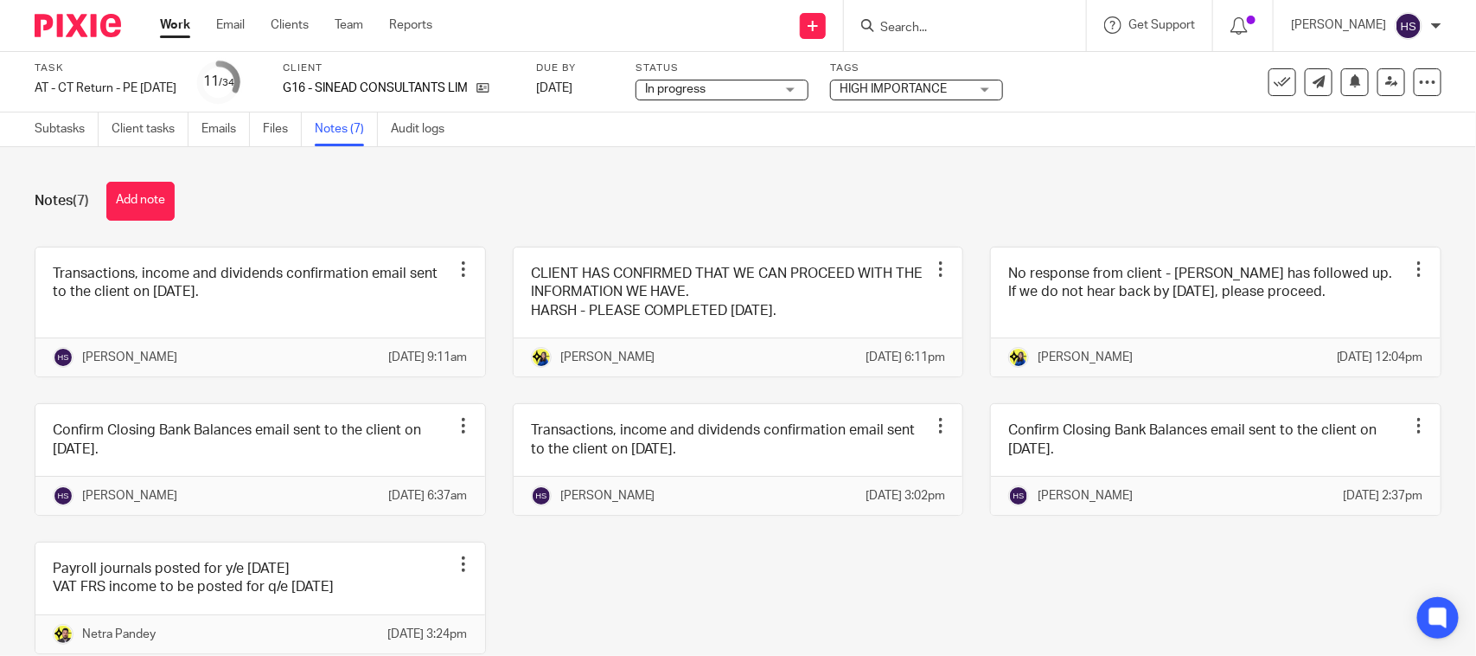
click at [31, 123] on div "Subtasks Client tasks Emails Files Notes (7) Audit logs" at bounding box center [244, 129] width 488 height 34
click at [50, 134] on link "Subtasks" at bounding box center [67, 129] width 64 height 34
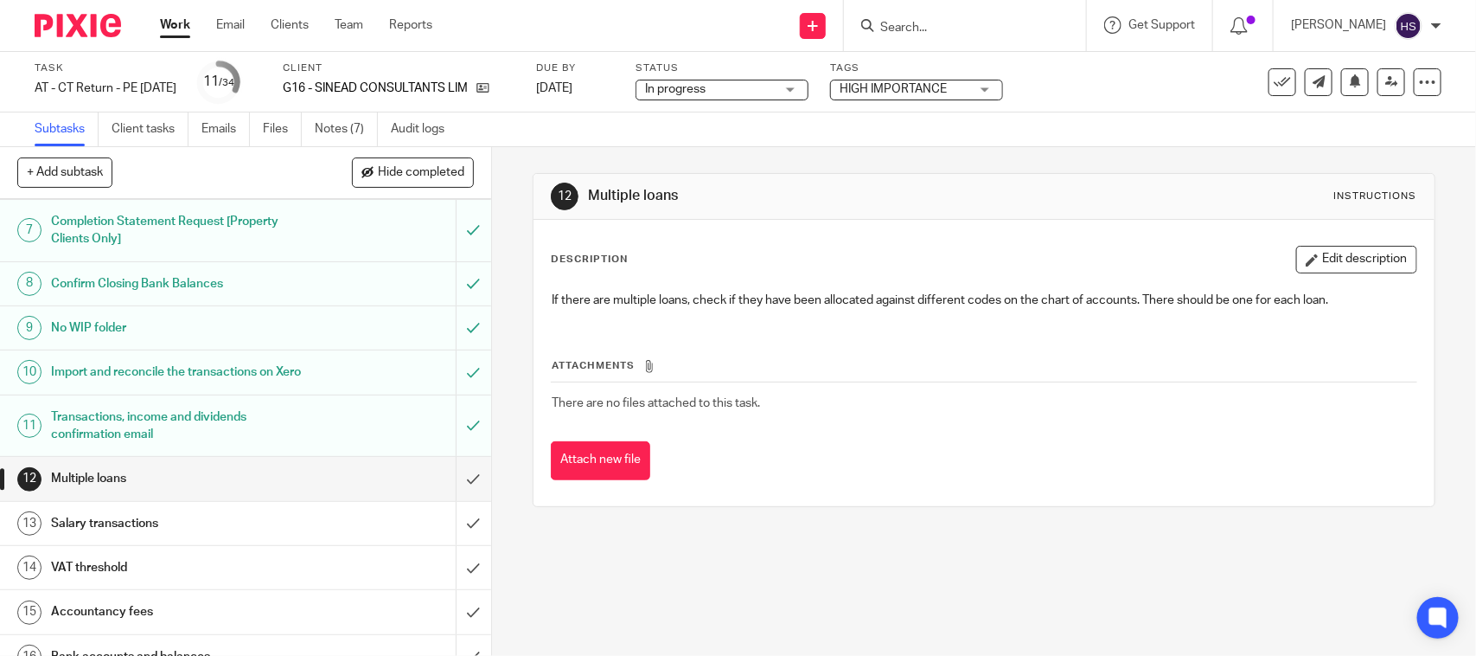
scroll to position [432, 0]
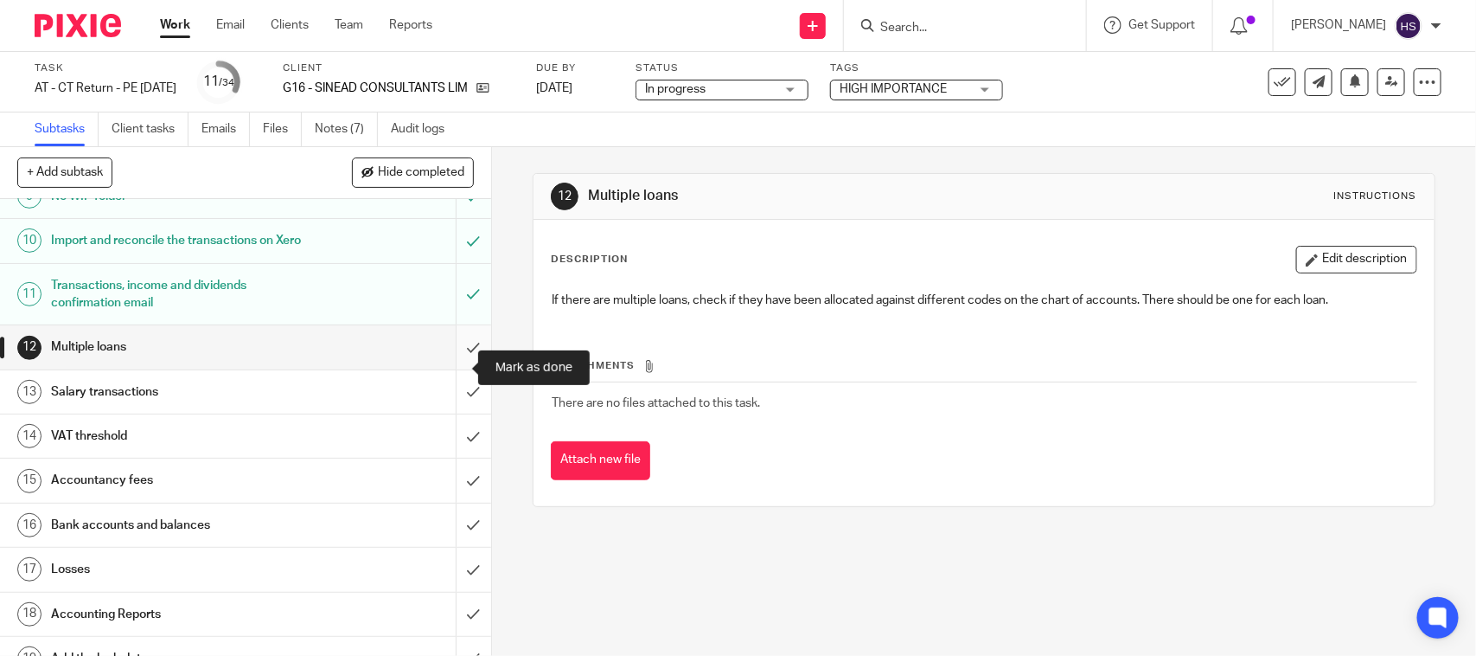
click at [444, 363] on input "submit" at bounding box center [245, 346] width 491 height 43
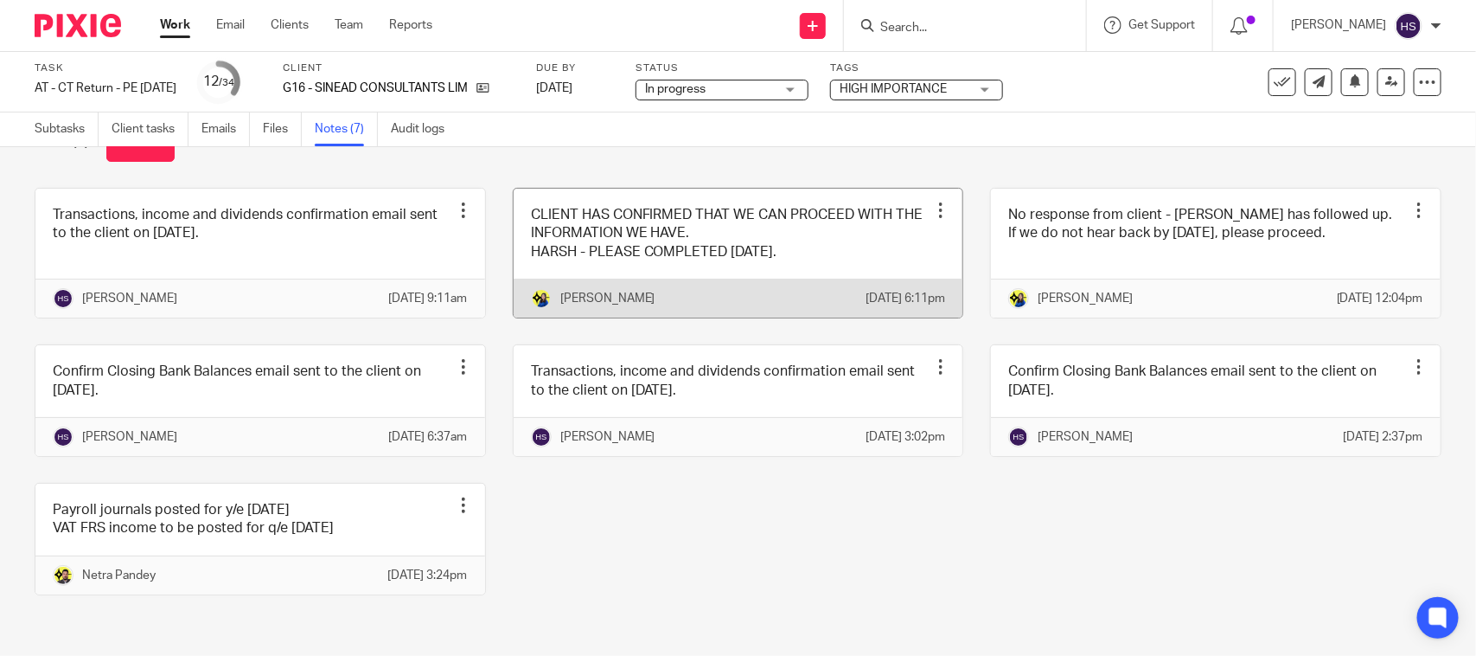
scroll to position [115, 0]
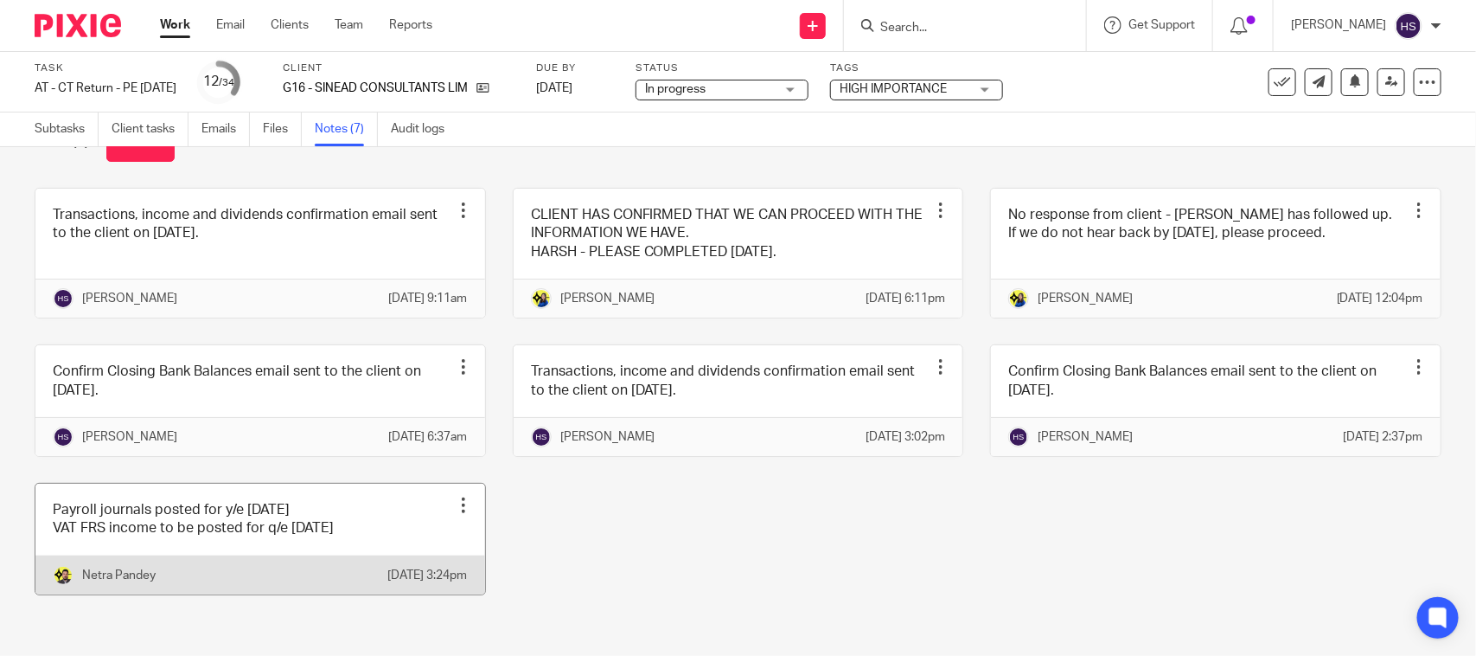
click at [243, 520] on link at bounding box center [260, 538] width 450 height 111
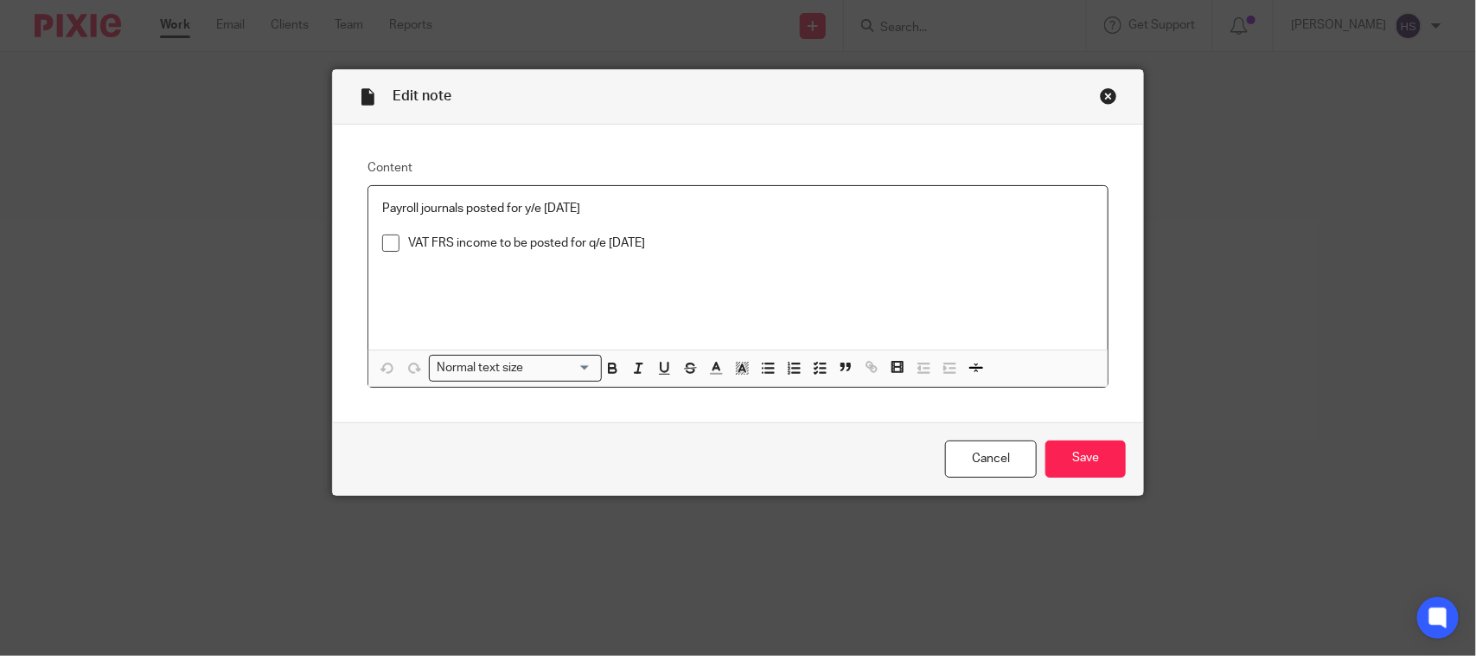
click at [385, 252] on span at bounding box center [390, 242] width 17 height 17
click at [1099, 461] on input "Save" at bounding box center [1086, 458] width 80 height 37
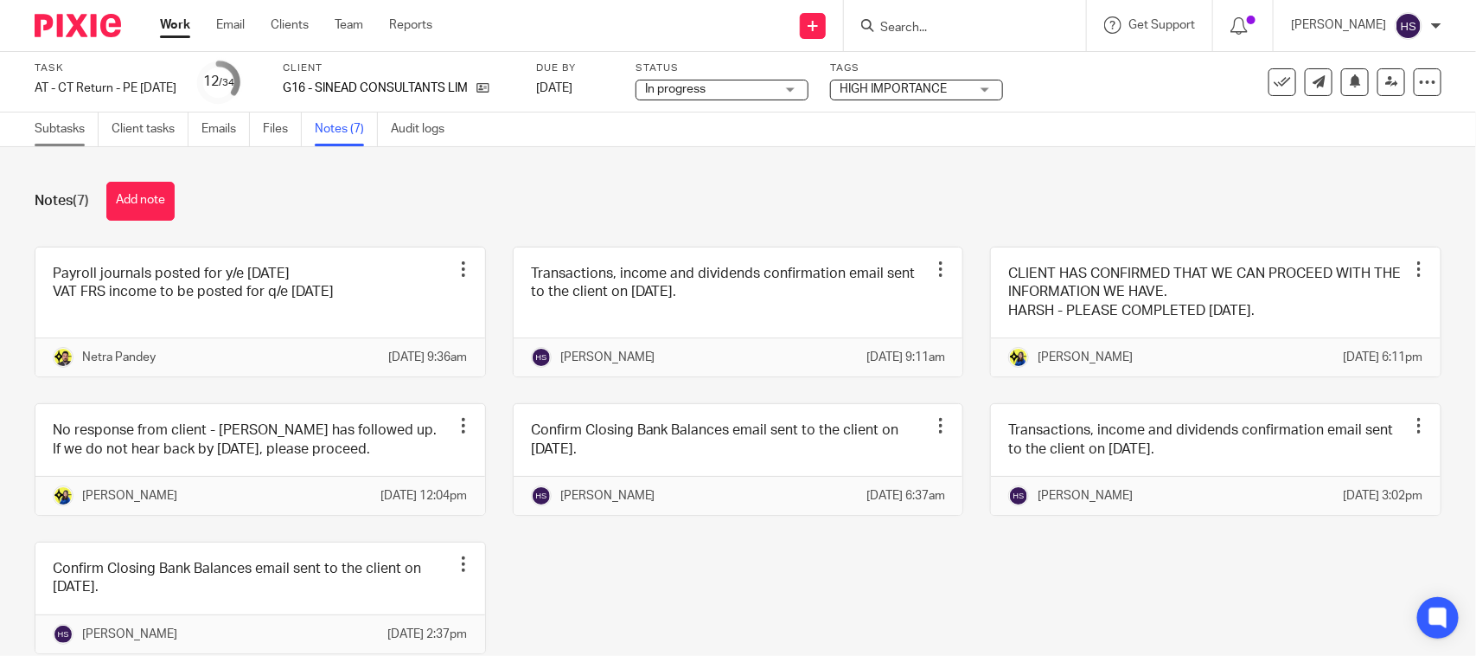
click at [54, 118] on link "Subtasks" at bounding box center [67, 129] width 64 height 34
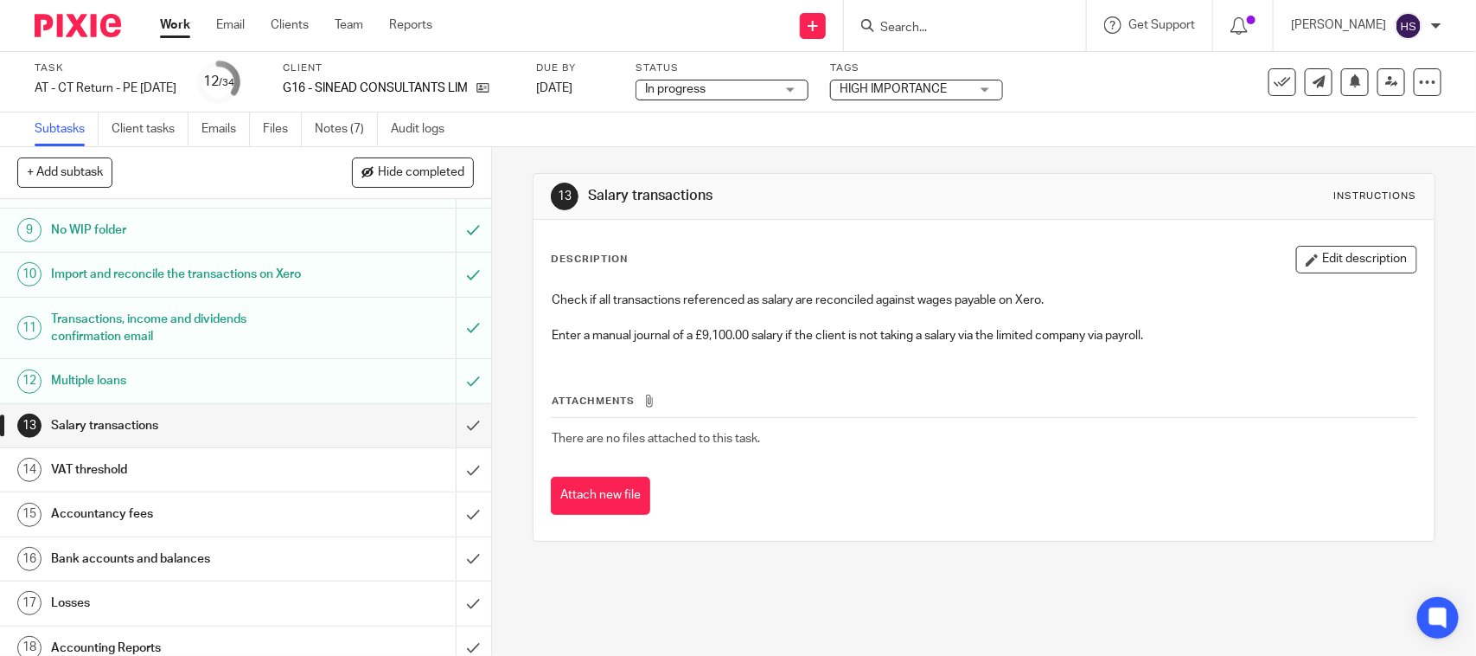
scroll to position [432, 0]
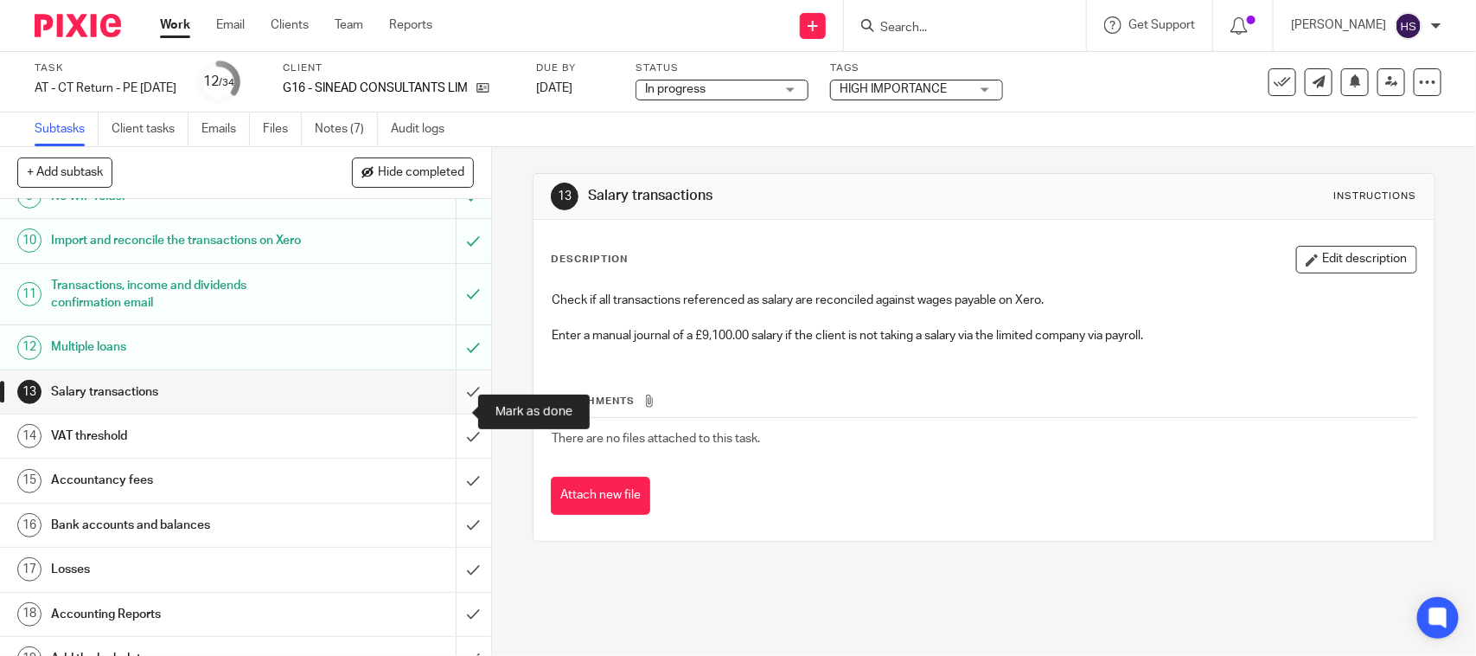
click at [457, 399] on input "submit" at bounding box center [245, 391] width 491 height 43
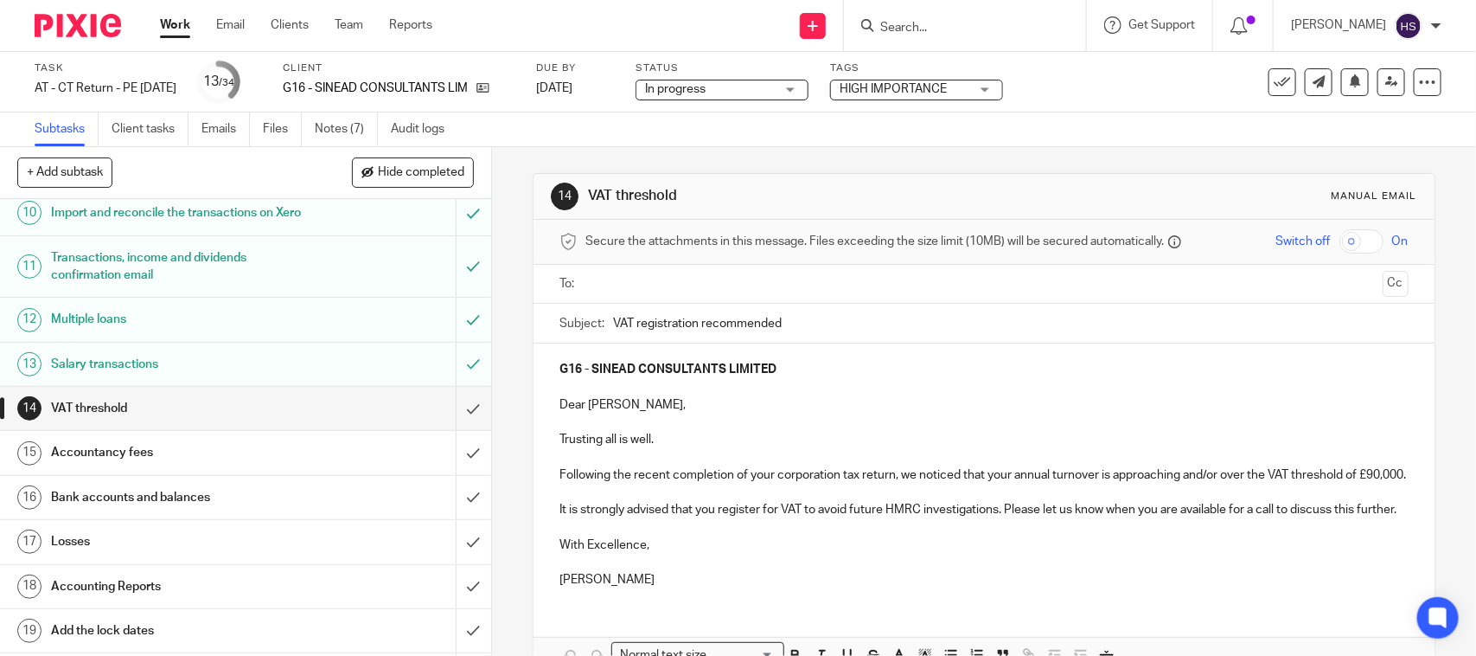
scroll to position [504, 0]
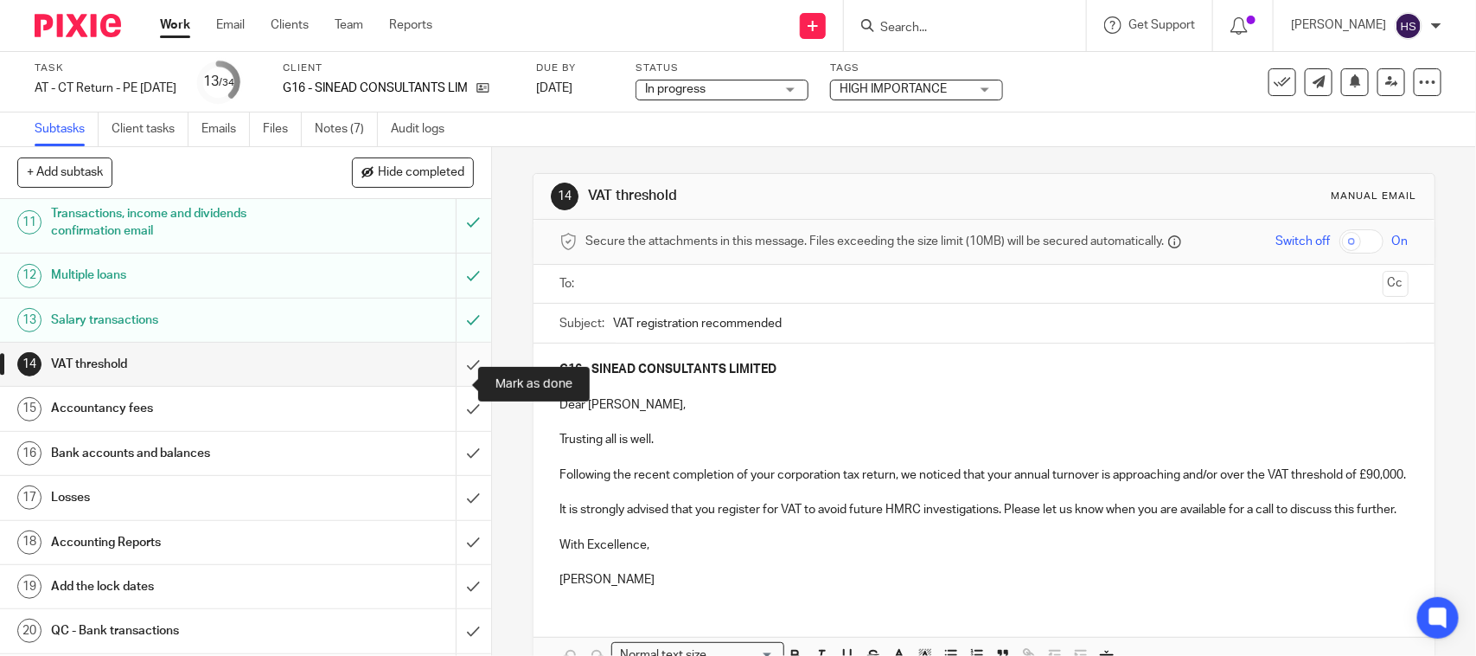
click at [451, 382] on input "submit" at bounding box center [245, 363] width 491 height 43
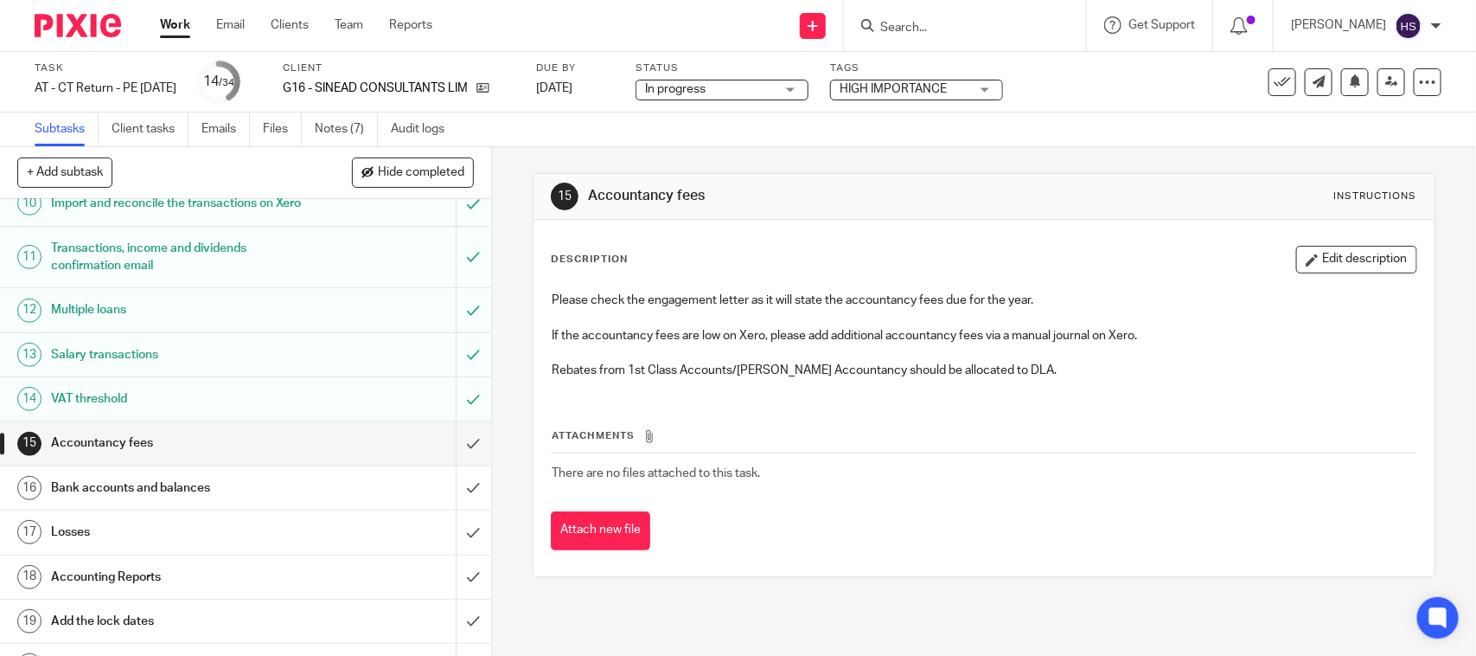
scroll to position [504, 0]
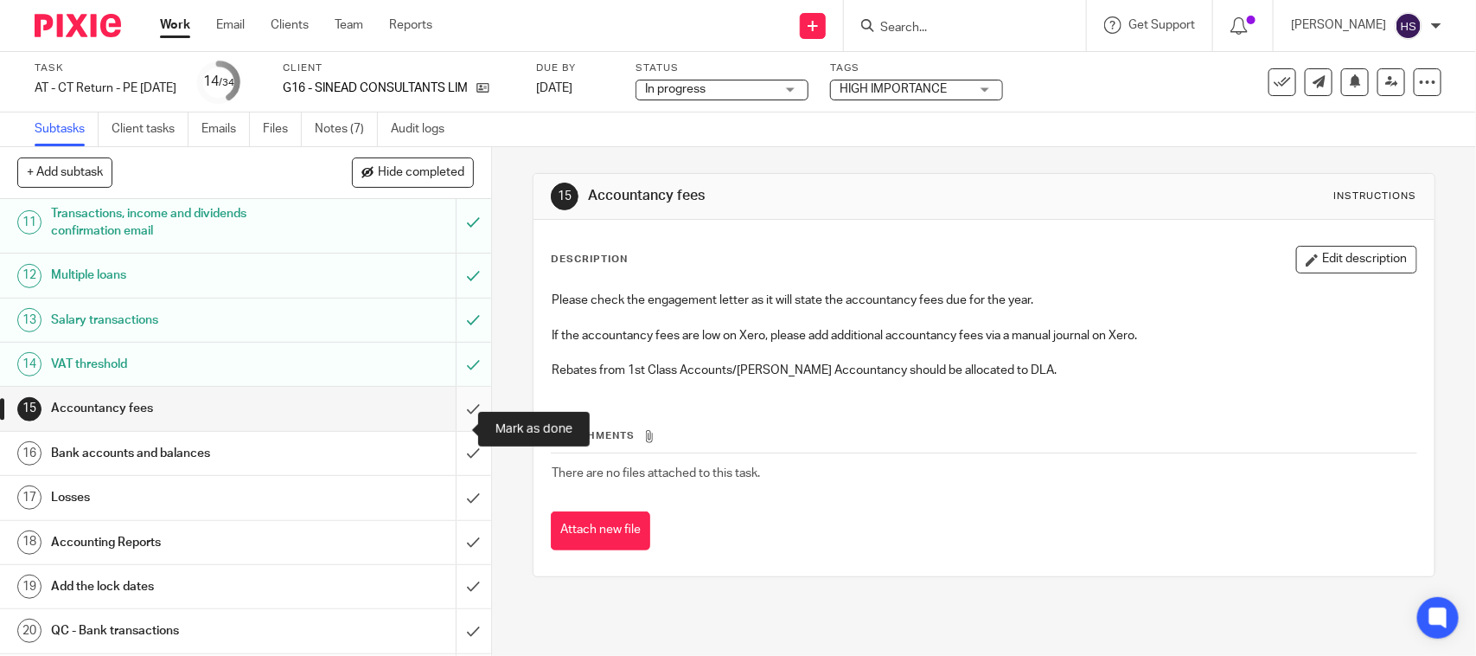
drag, startPoint x: 454, startPoint y: 425, endPoint x: 461, endPoint y: 444, distance: 19.4
click at [454, 425] on input "submit" at bounding box center [245, 408] width 491 height 43
click at [455, 473] on input "submit" at bounding box center [245, 453] width 491 height 43
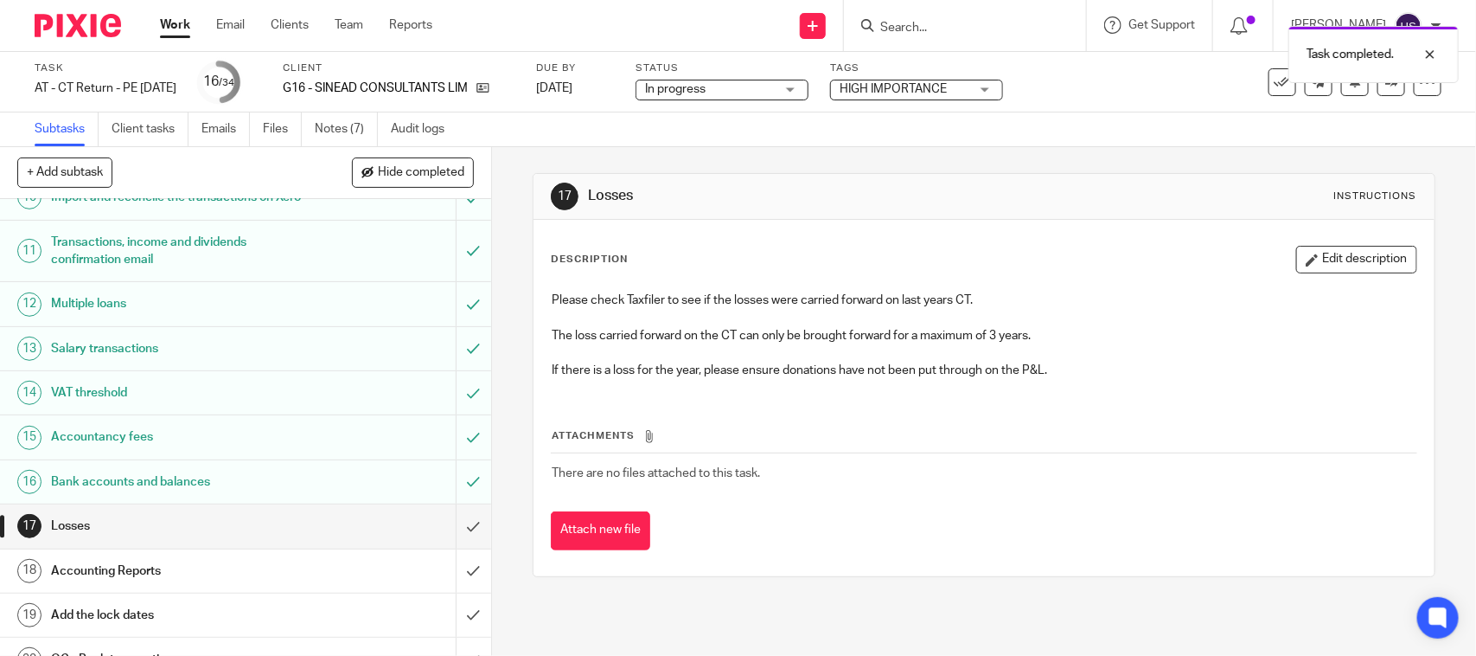
scroll to position [504, 0]
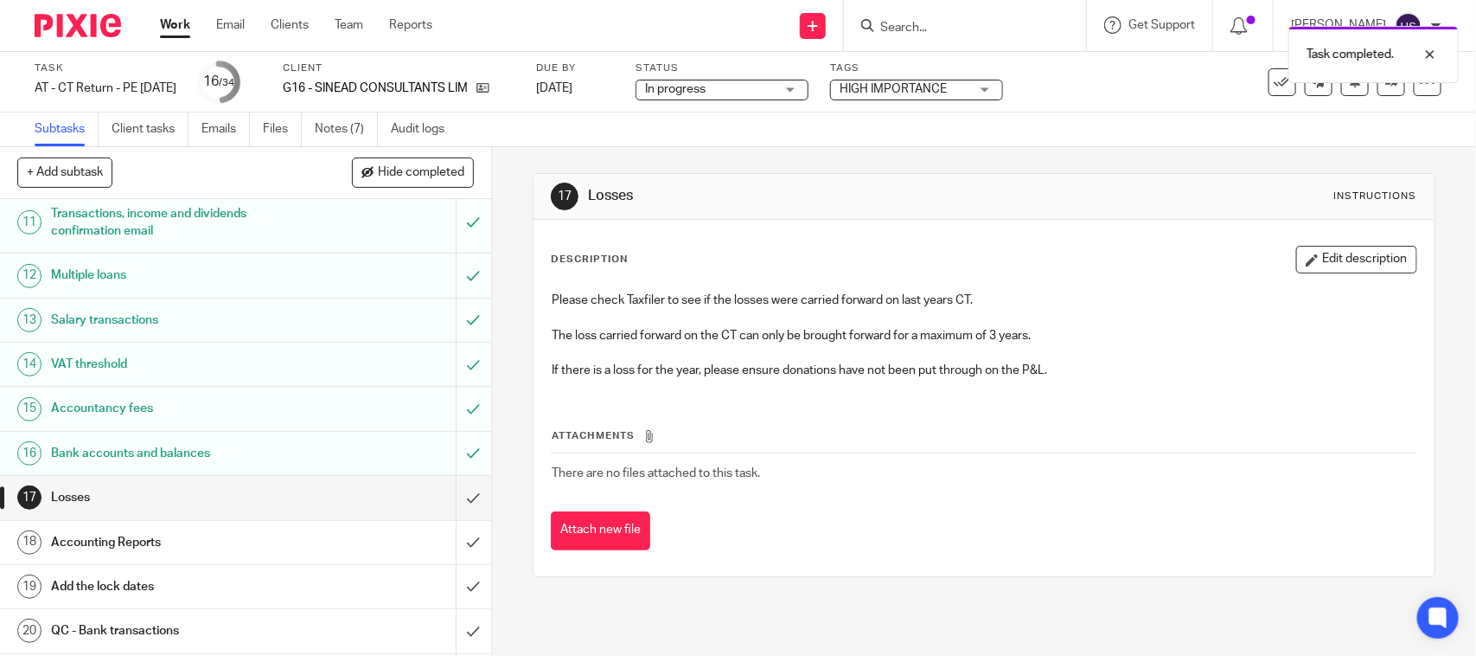
click at [719, 98] on div "In progress In progress" at bounding box center [722, 90] width 173 height 21
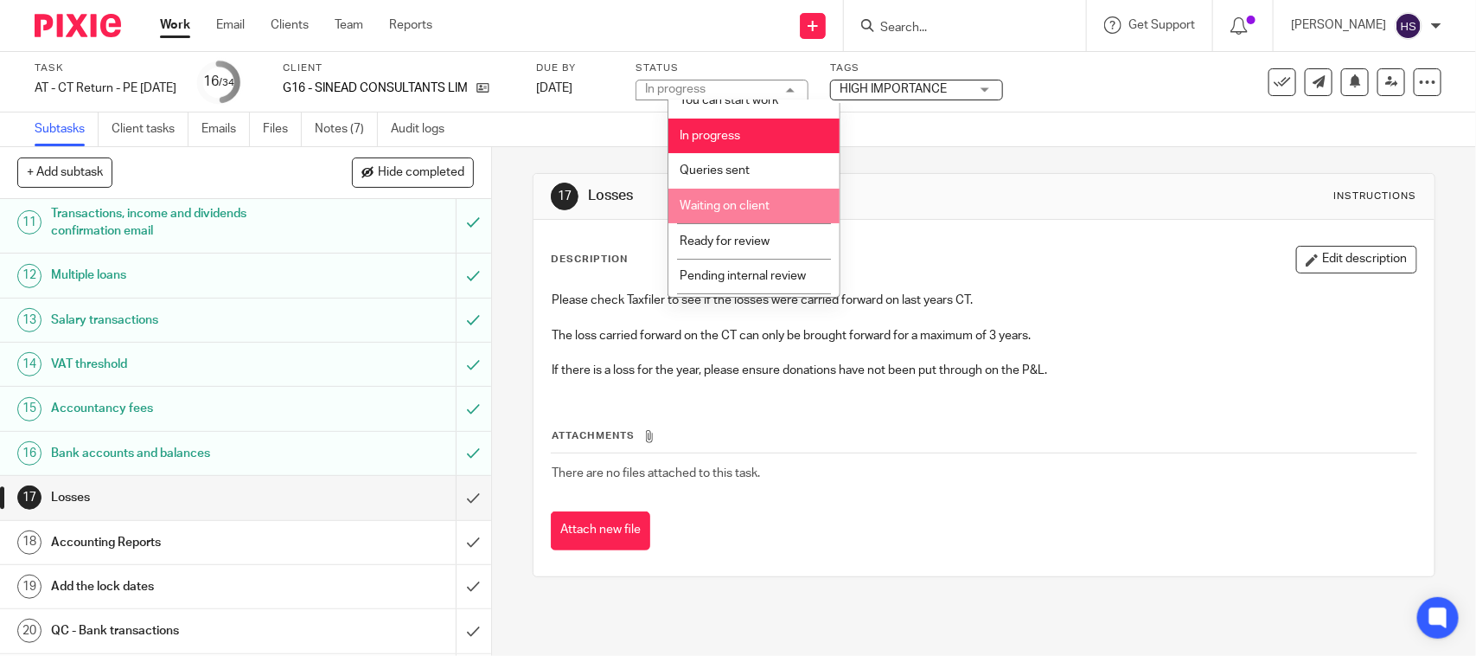
scroll to position [82, 0]
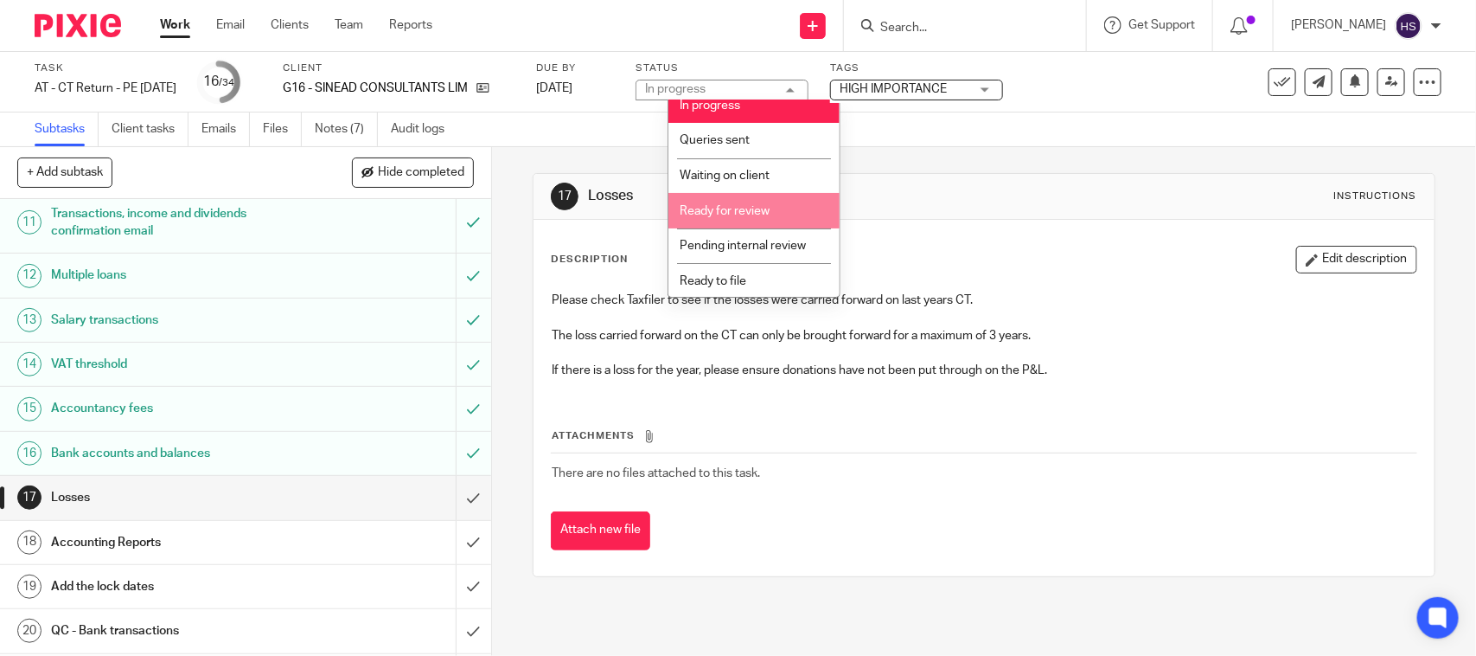
click at [694, 214] on span "Ready for review" at bounding box center [725, 211] width 90 height 12
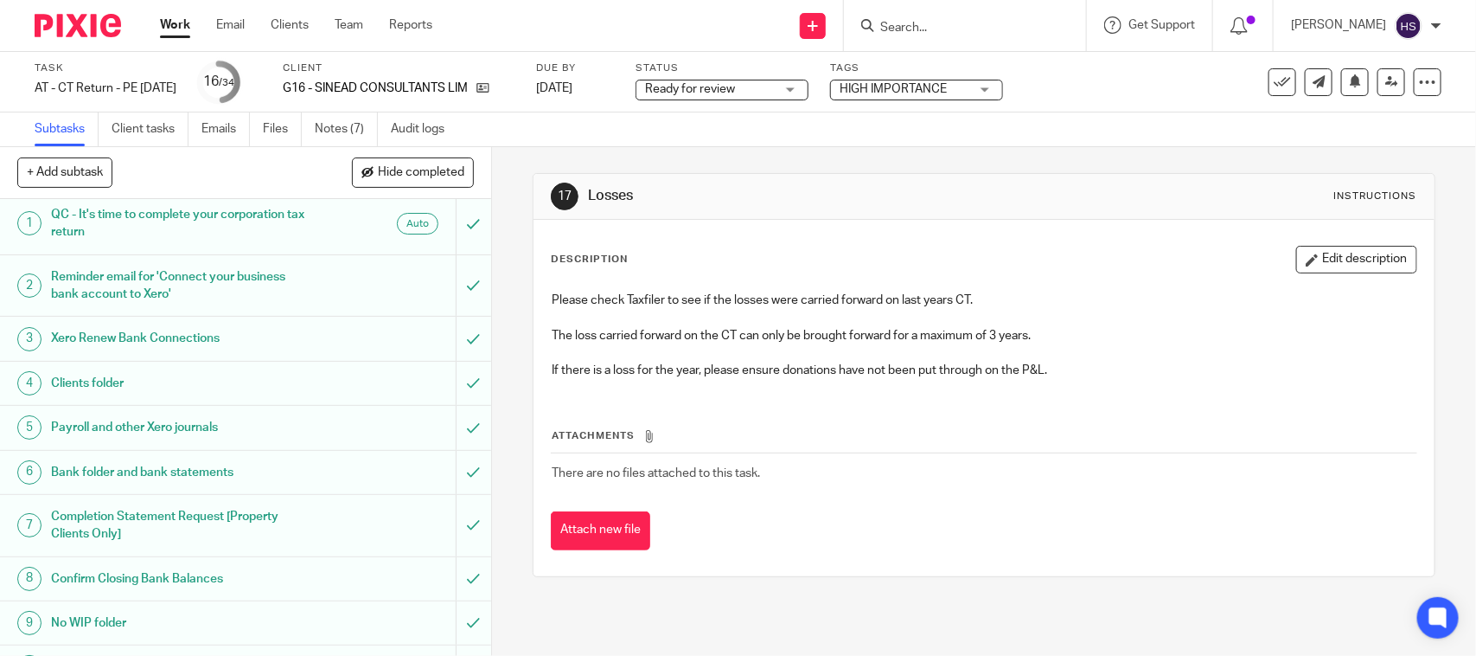
scroll to position [0, 0]
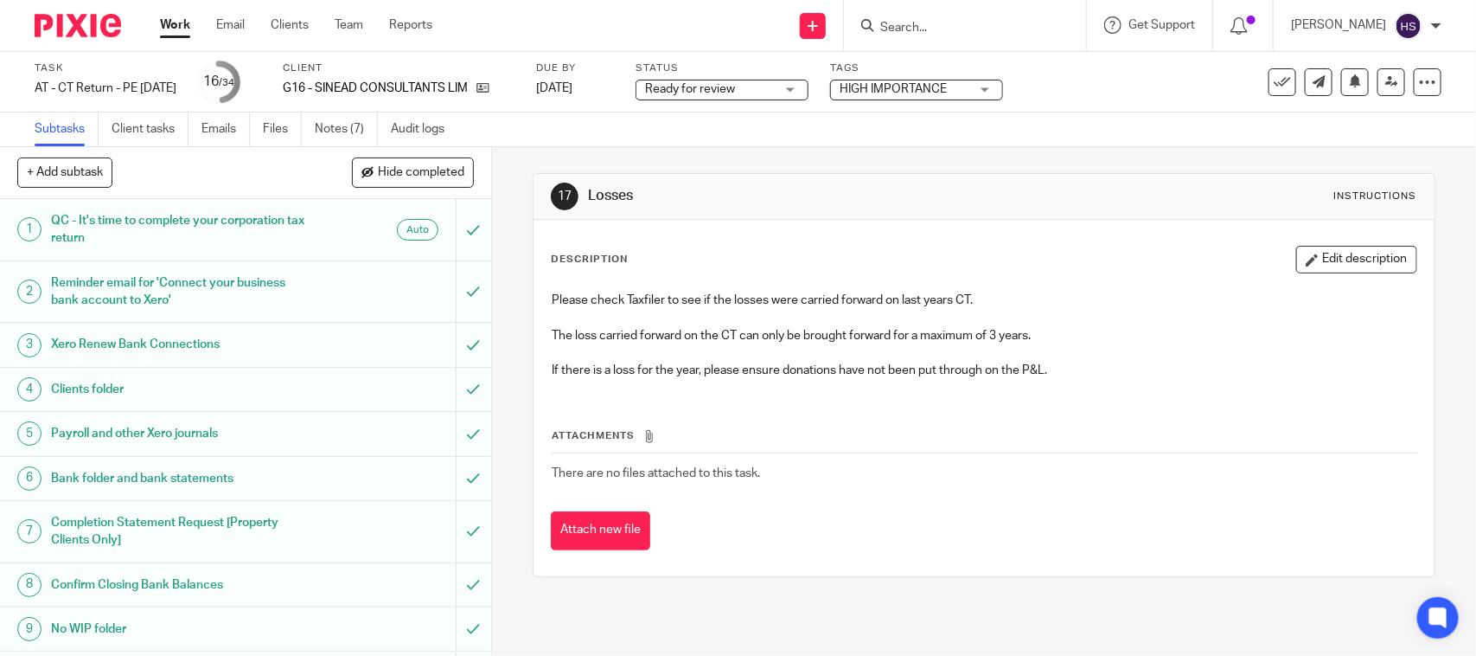
click at [1375, 97] on div "Task AT - CT Return - PE 30-11-2024 Save AT - CT Return - PE 30-11-2024 16 /34 …" at bounding box center [738, 82] width 1407 height 42
click at [1378, 88] on link at bounding box center [1392, 82] width 28 height 28
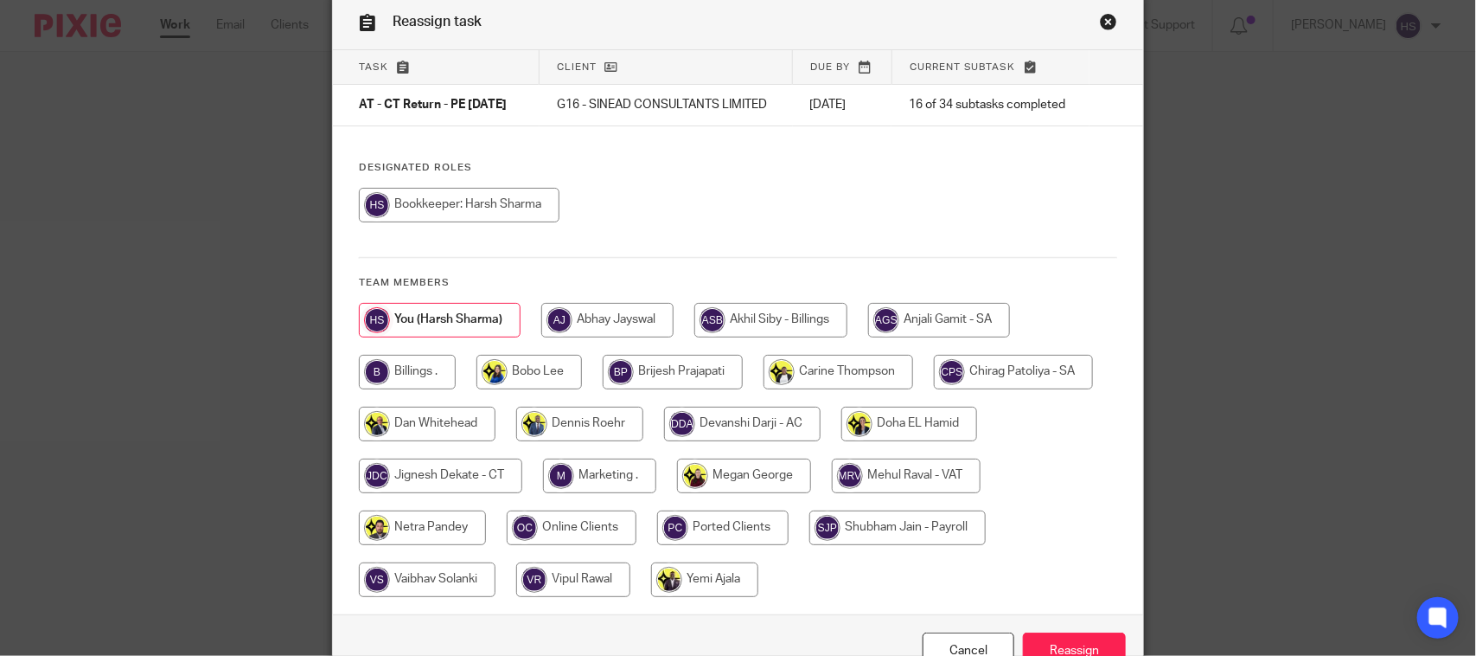
scroll to position [108, 0]
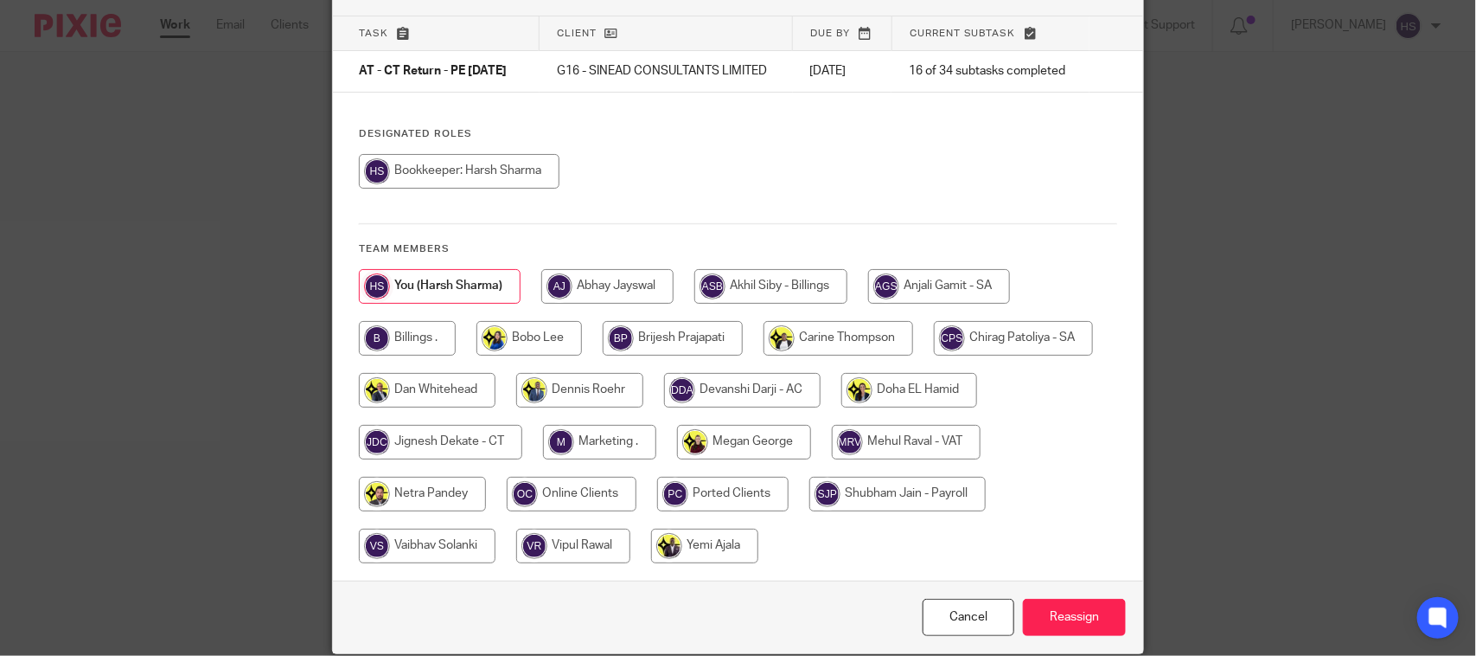
click at [461, 443] on input "radio" at bounding box center [440, 442] width 163 height 35
radio input "true"
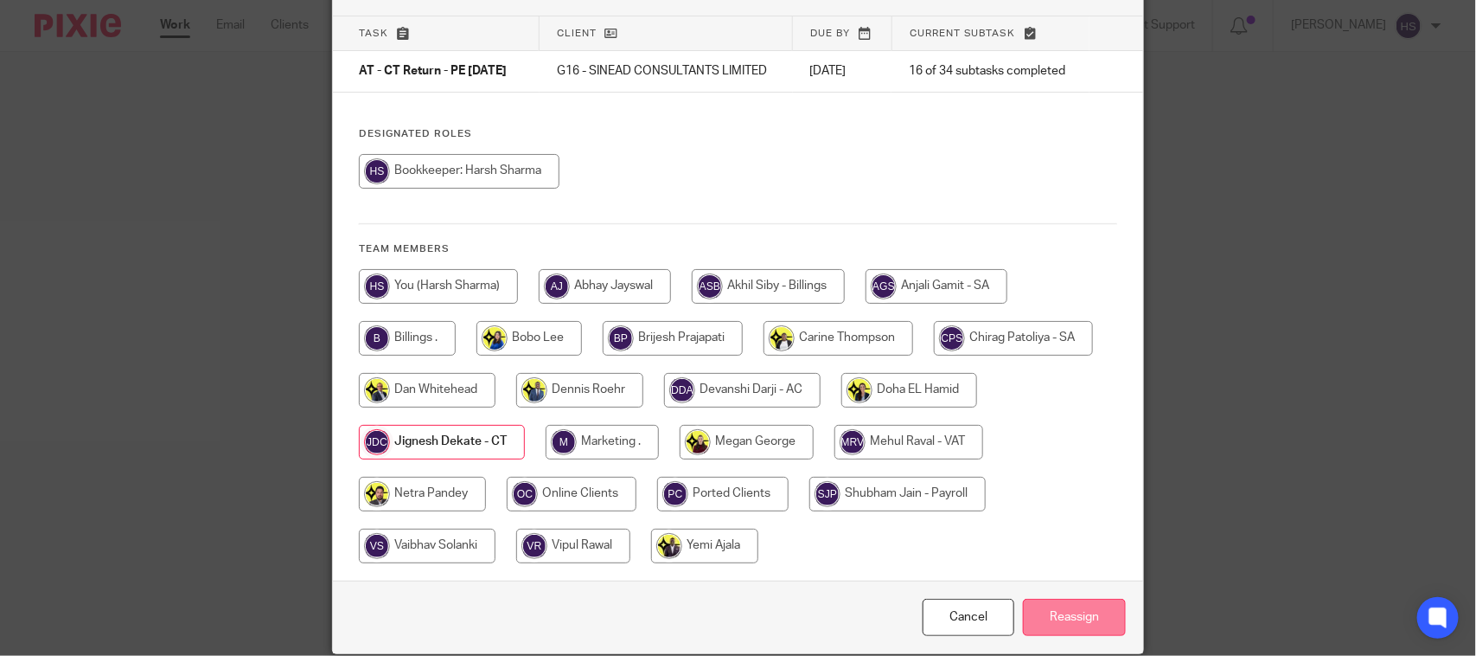
click at [1073, 634] on input "Reassign" at bounding box center [1074, 616] width 103 height 37
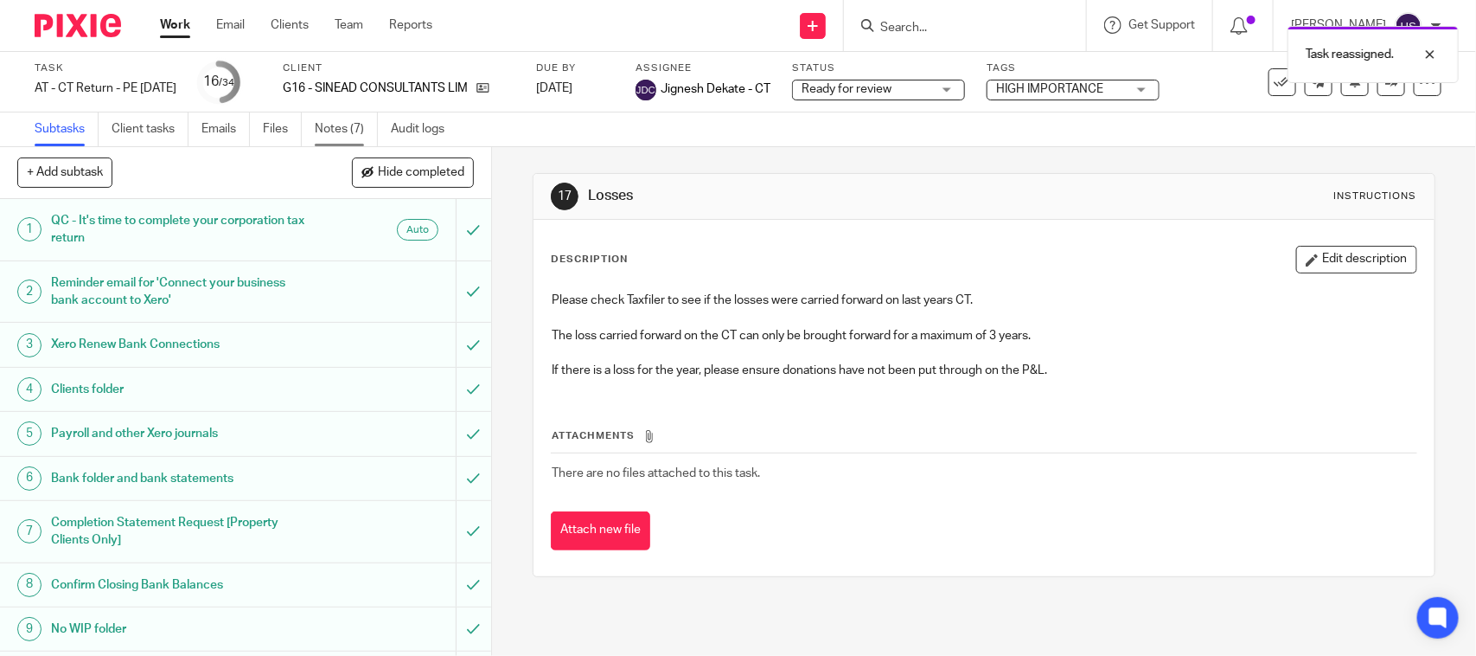
click at [330, 122] on link "Notes (7)" at bounding box center [346, 129] width 63 height 34
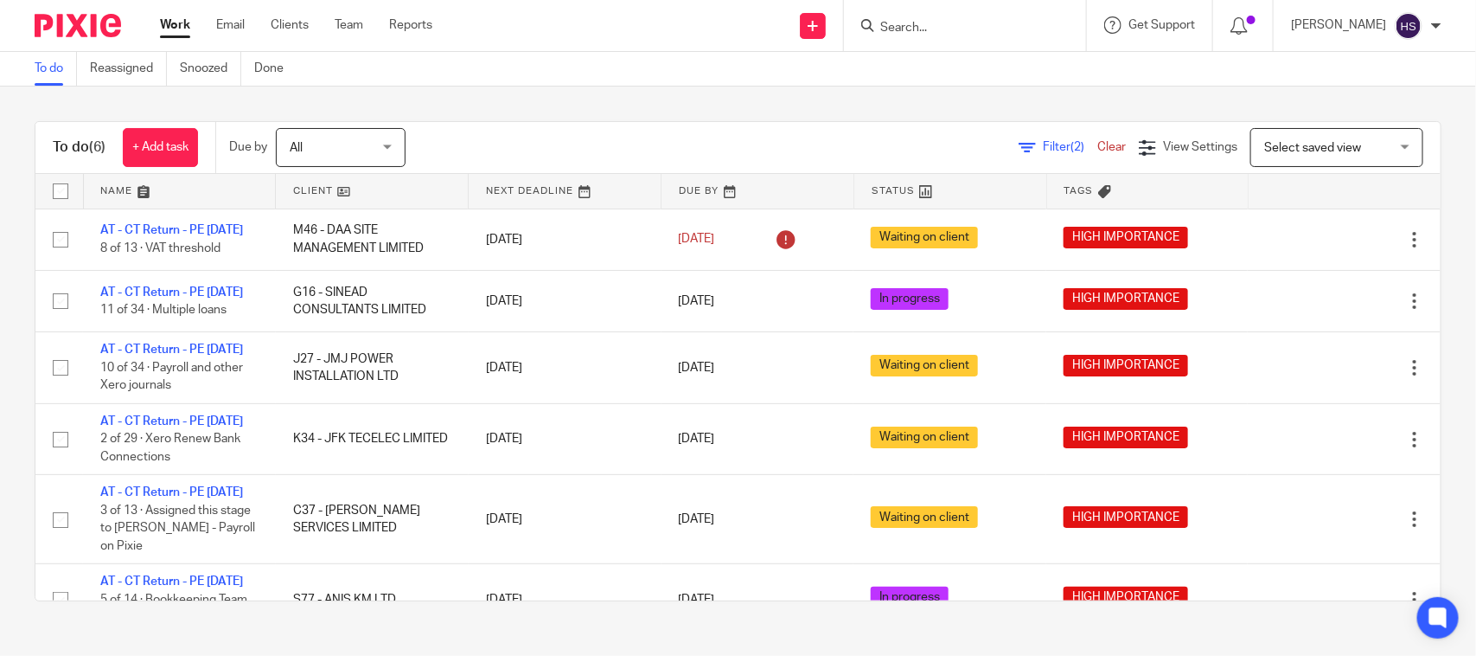
click at [176, 22] on link "Work" at bounding box center [175, 24] width 30 height 17
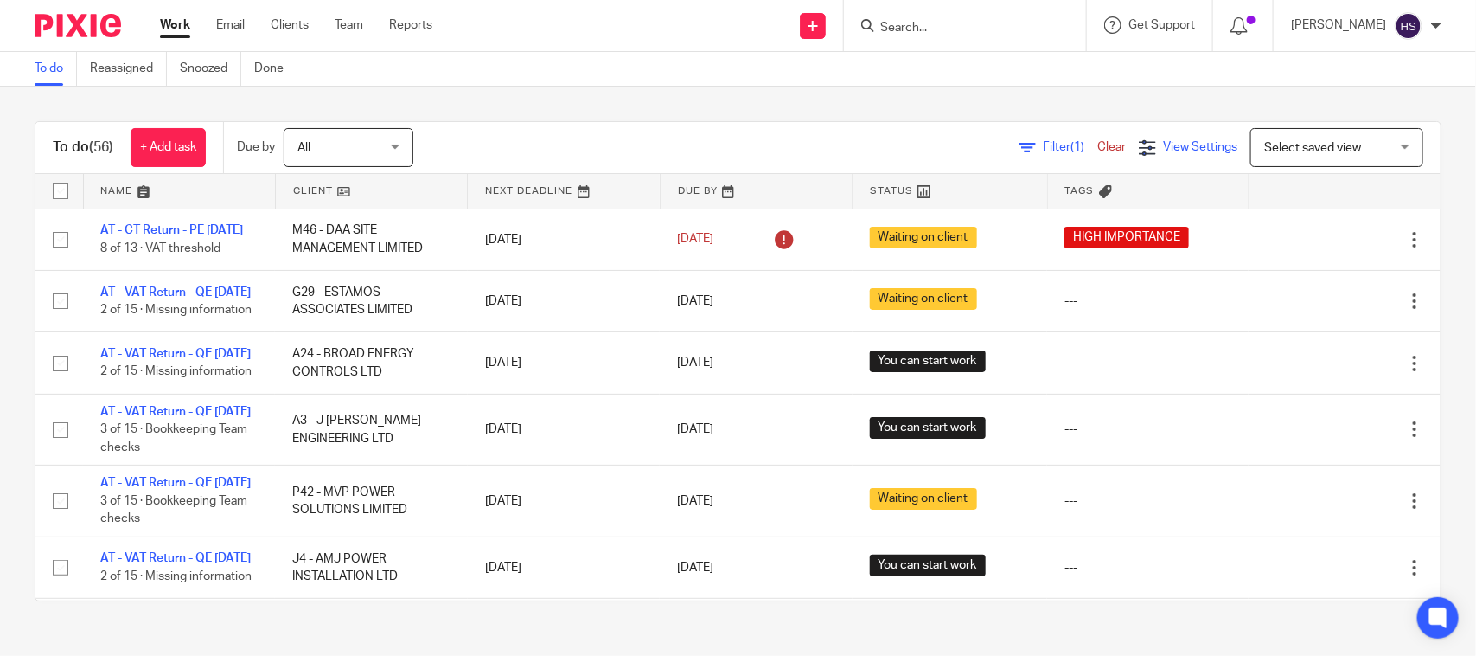
click at [1139, 143] on icon at bounding box center [1147, 147] width 17 height 17
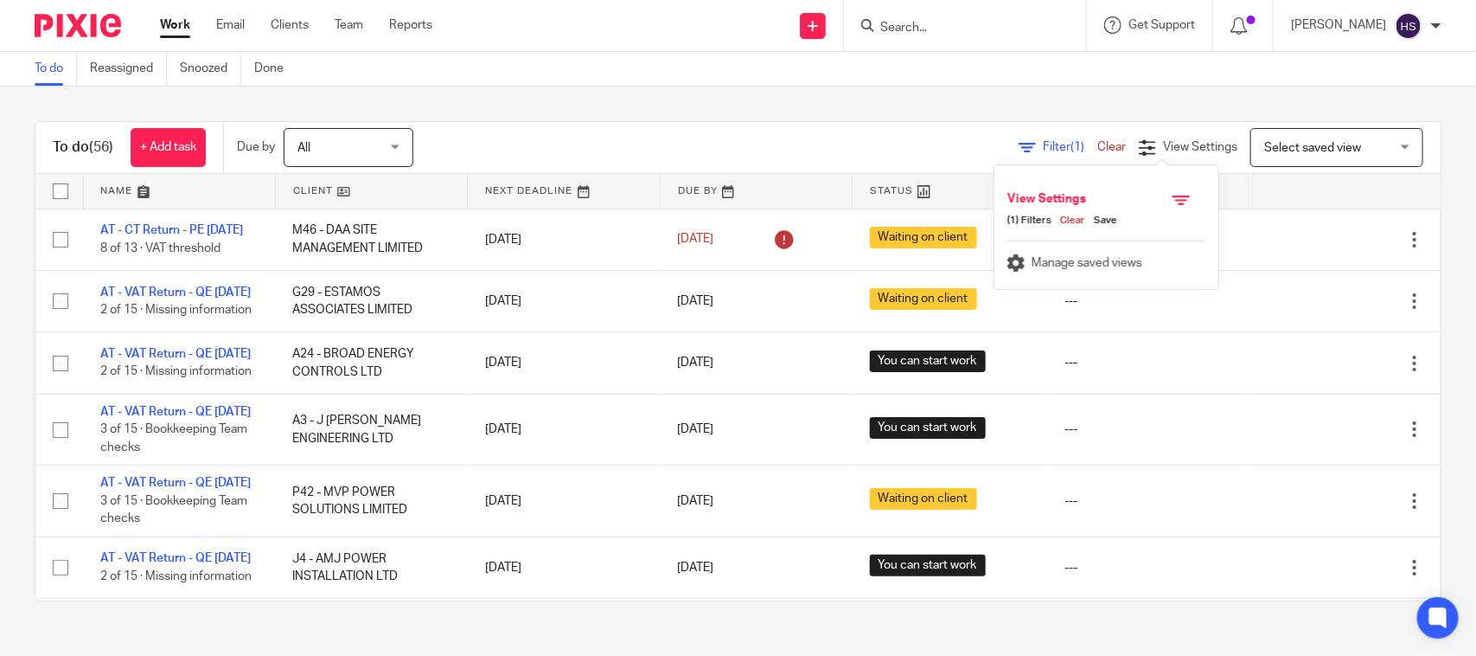
click at [948, 128] on div "Filter (1) Clear View Settings View Settings (1) Filters Clear Save Manage save…" at bounding box center [942, 147] width 997 height 39
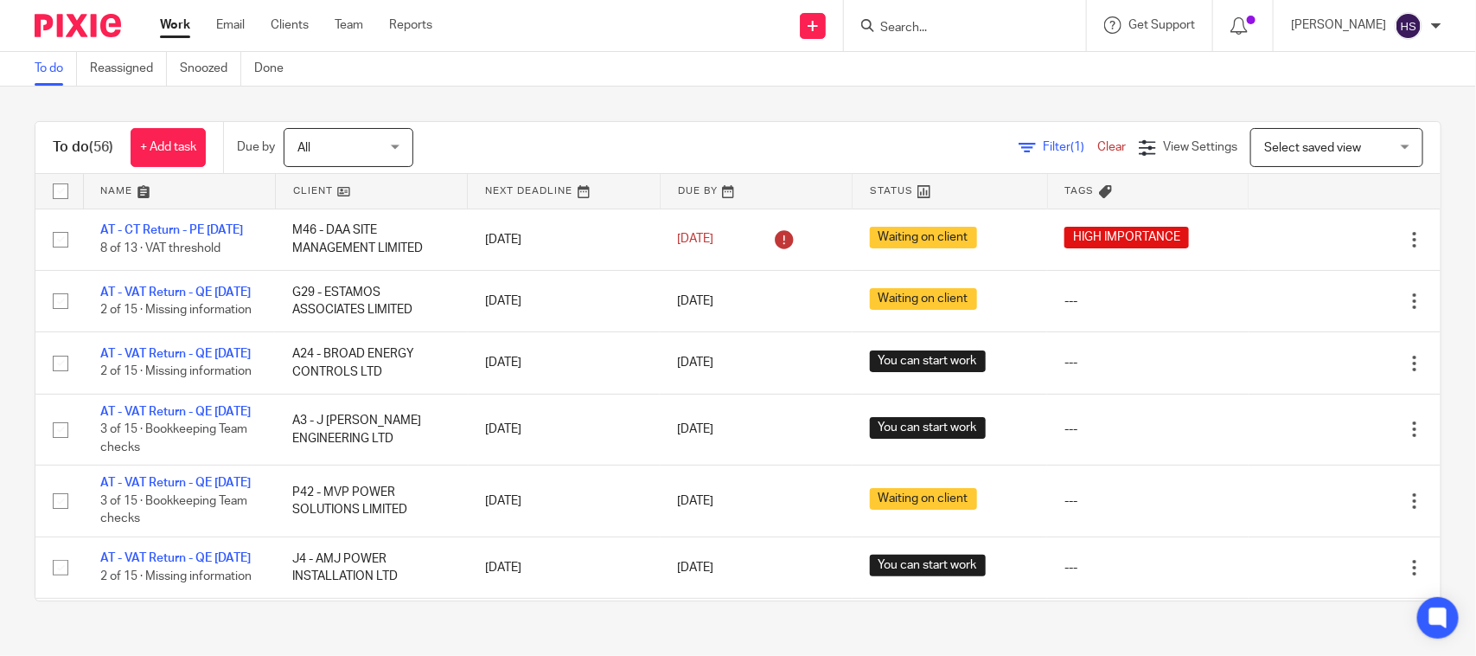
click at [1038, 136] on div "Filter (1) Clear View Settings View Settings (1) Filters Clear Save Manage save…" at bounding box center [942, 147] width 997 height 39
click at [1043, 147] on span "Filter (1)" at bounding box center [1070, 147] width 54 height 12
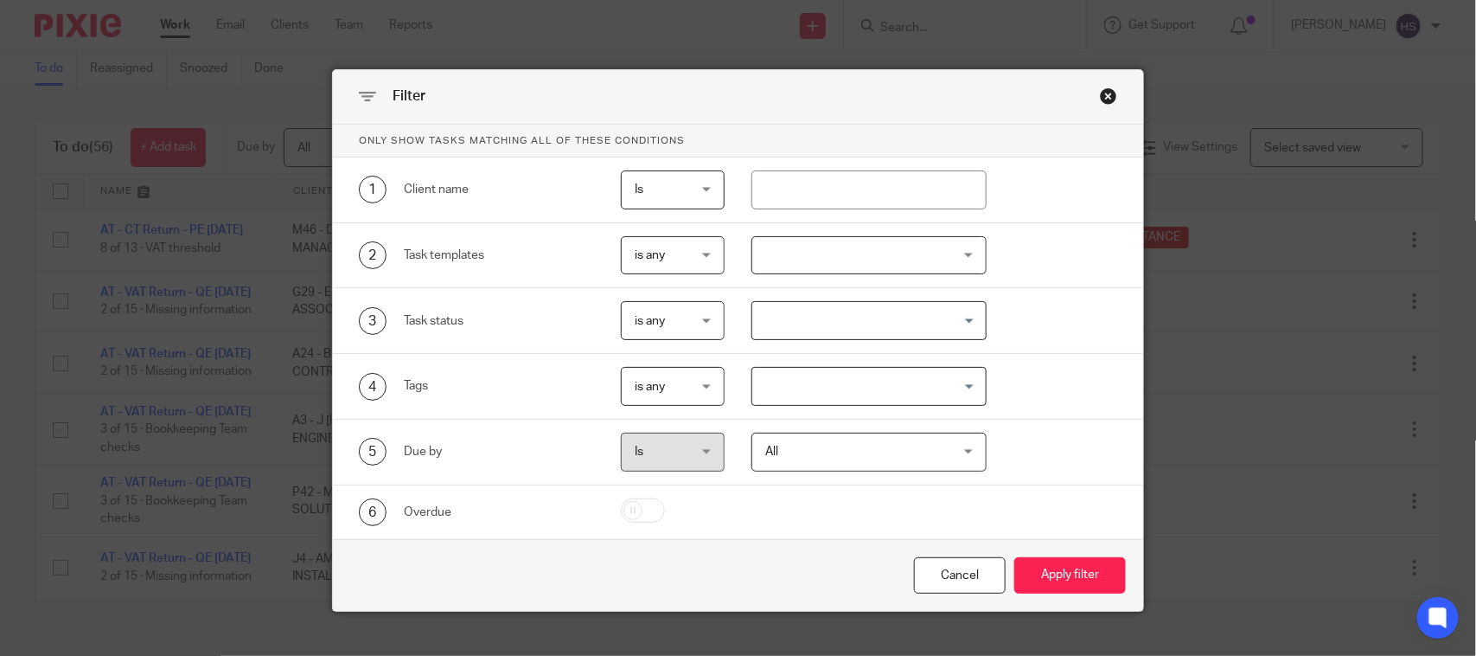
click at [780, 387] on input "Search for option" at bounding box center [864, 386] width 221 height 30
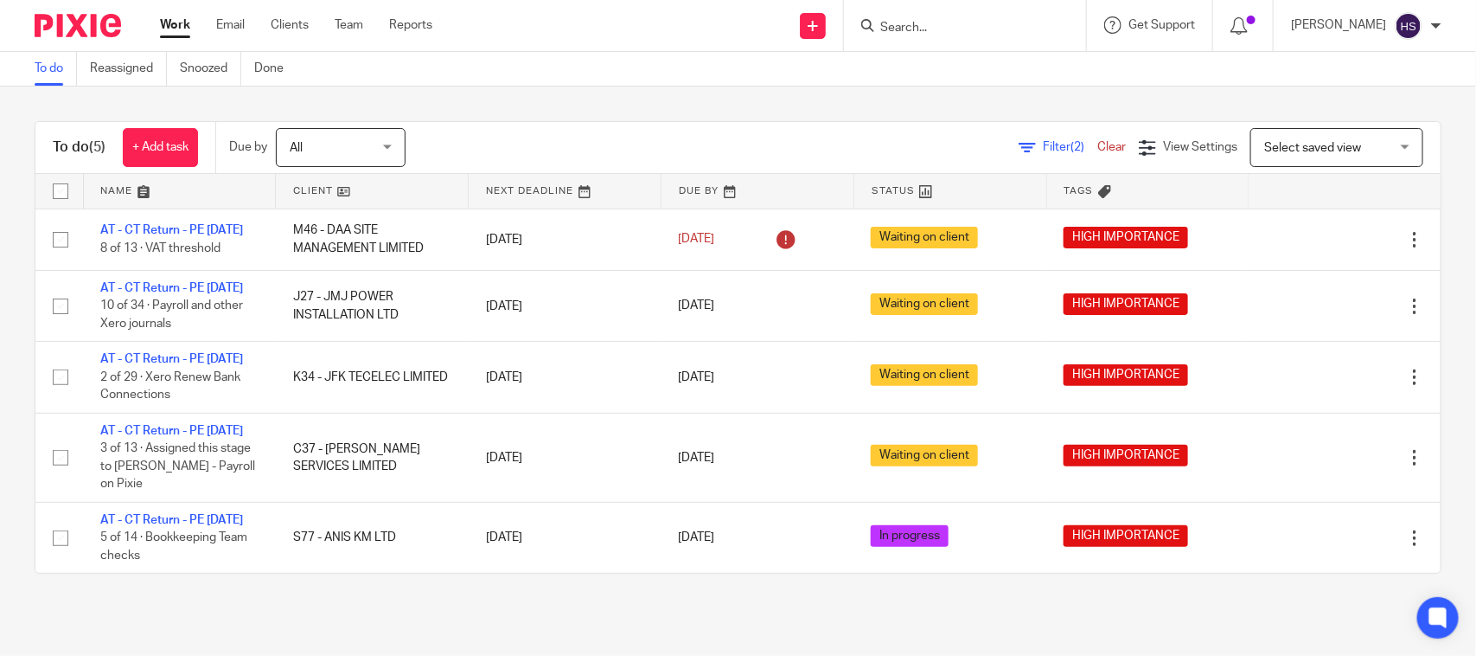
click at [176, 29] on link "Work" at bounding box center [175, 24] width 30 height 17
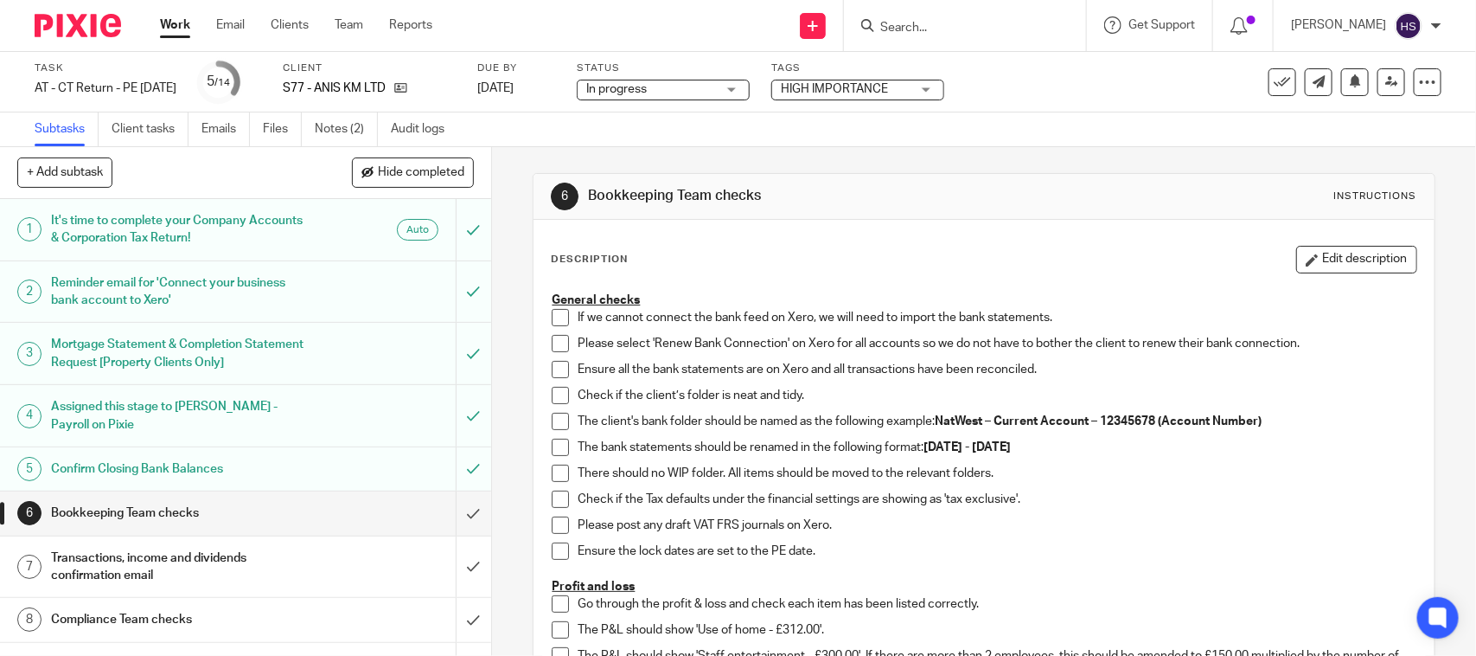
click at [329, 118] on link "Notes (2)" at bounding box center [346, 129] width 63 height 34
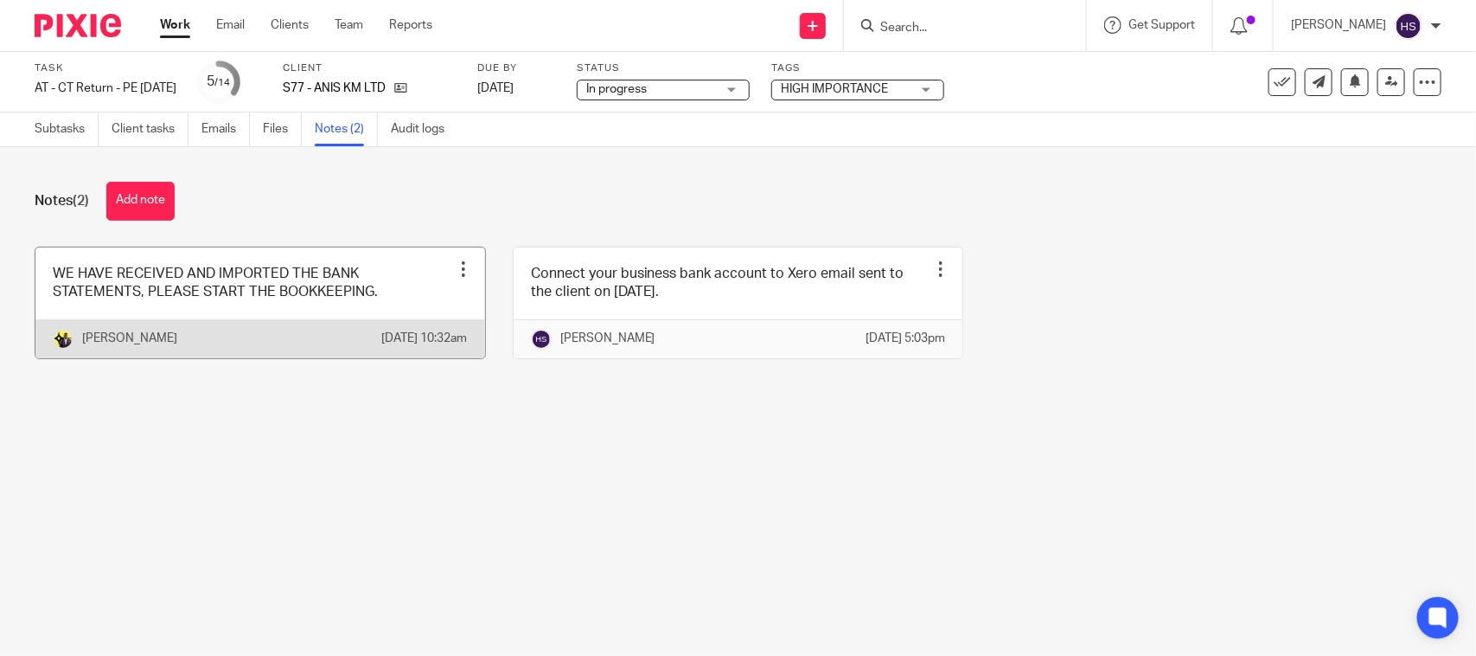
click at [336, 288] on link at bounding box center [260, 302] width 450 height 111
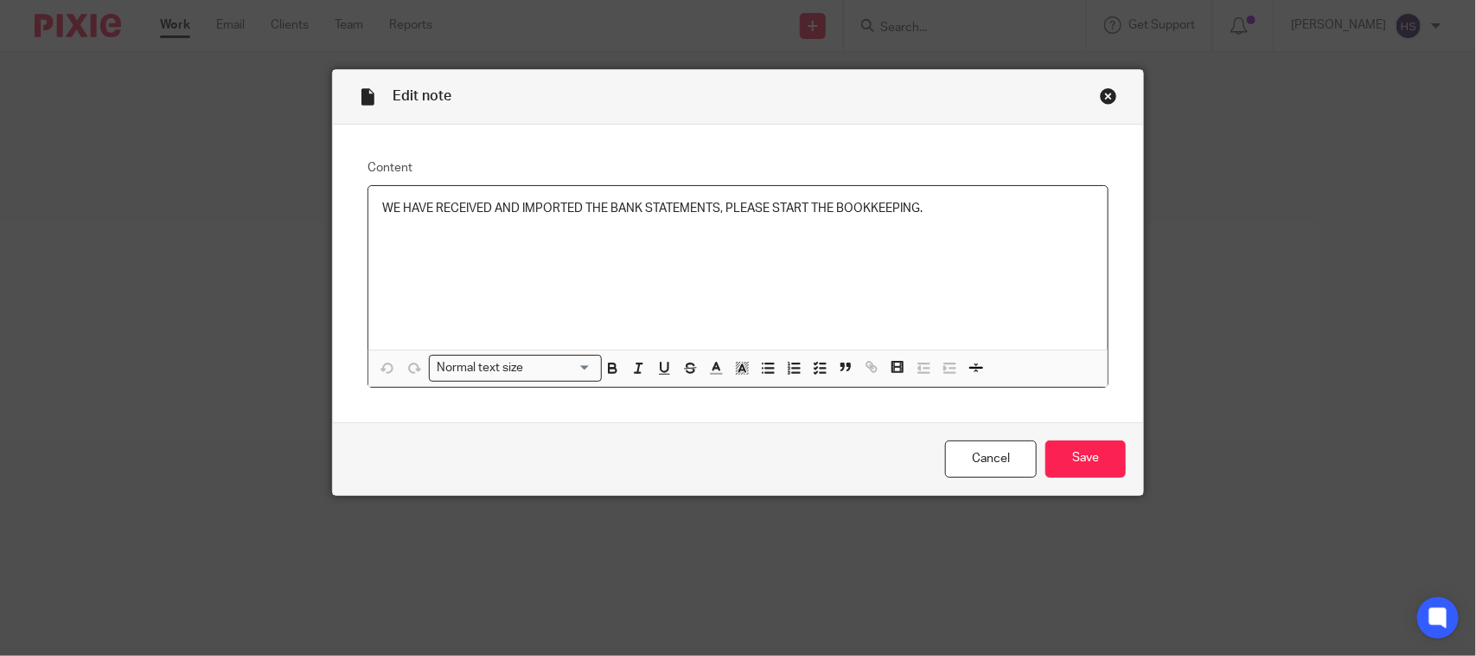
click at [1100, 93] on div "Close this dialog window" at bounding box center [1108, 95] width 17 height 17
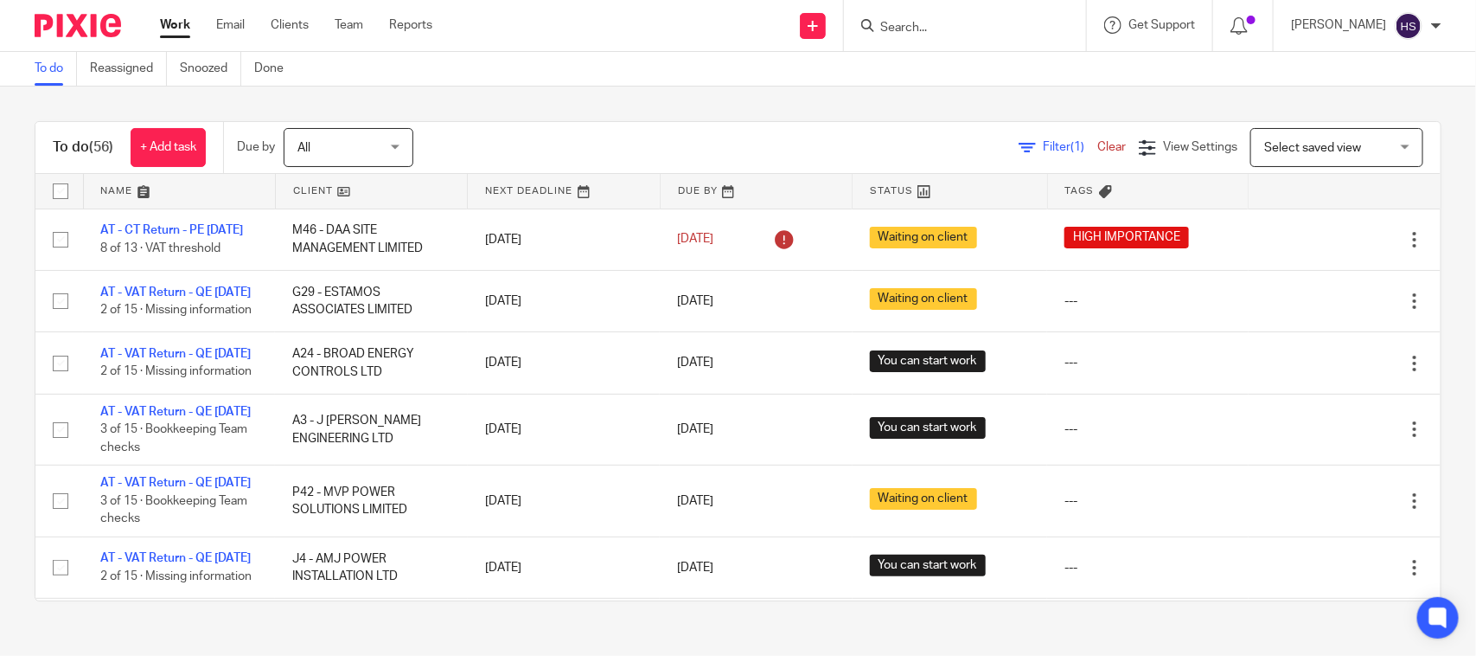
click at [1021, 139] on div "Filter (1) Clear" at bounding box center [1079, 147] width 120 height 18
click at [1019, 152] on div "Filter (1) Clear" at bounding box center [1079, 147] width 120 height 18
click at [1029, 136] on div "Filter (1) Clear View Settings View Settings (1) Filters Clear Save Manage save…" at bounding box center [942, 147] width 997 height 39
click at [1043, 148] on span "Filter (1)" at bounding box center [1070, 147] width 54 height 12
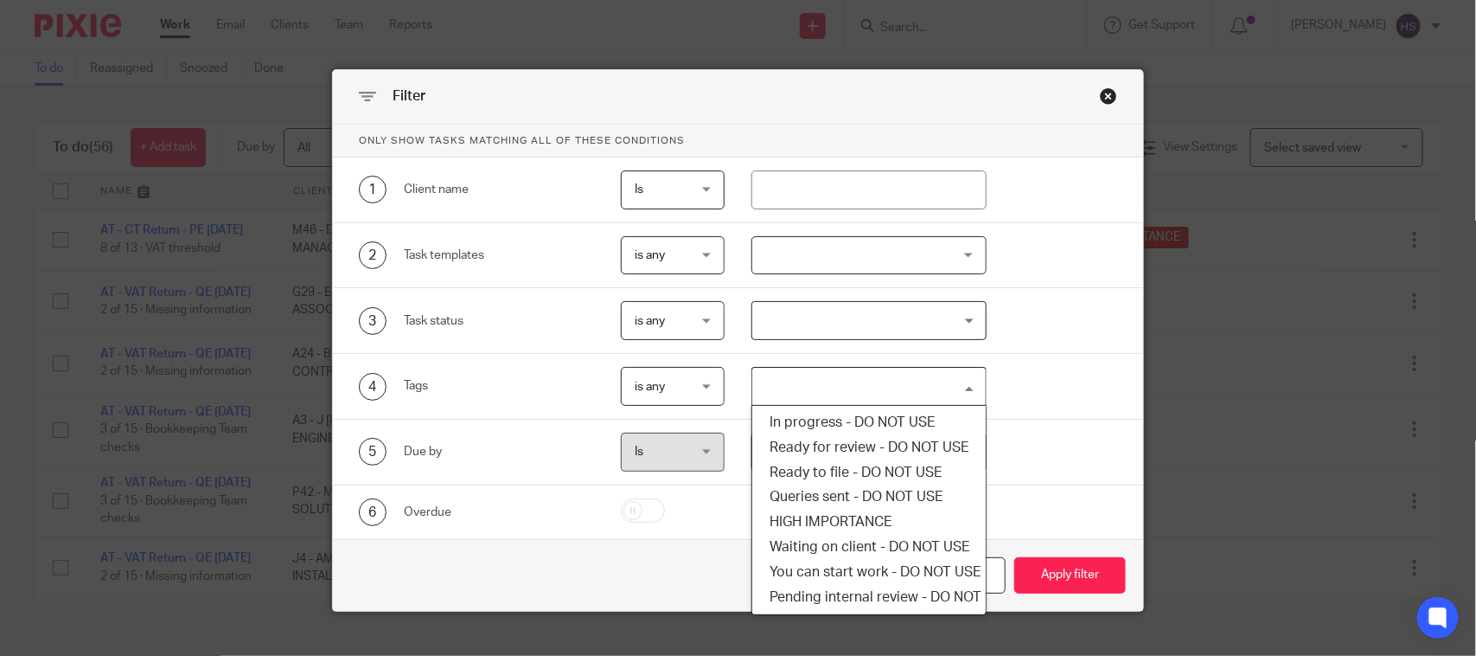
click at [841, 389] on input "Search for option" at bounding box center [864, 386] width 221 height 30
click at [843, 515] on li "HIGH IMPORTANCE" at bounding box center [868, 521] width 233 height 25
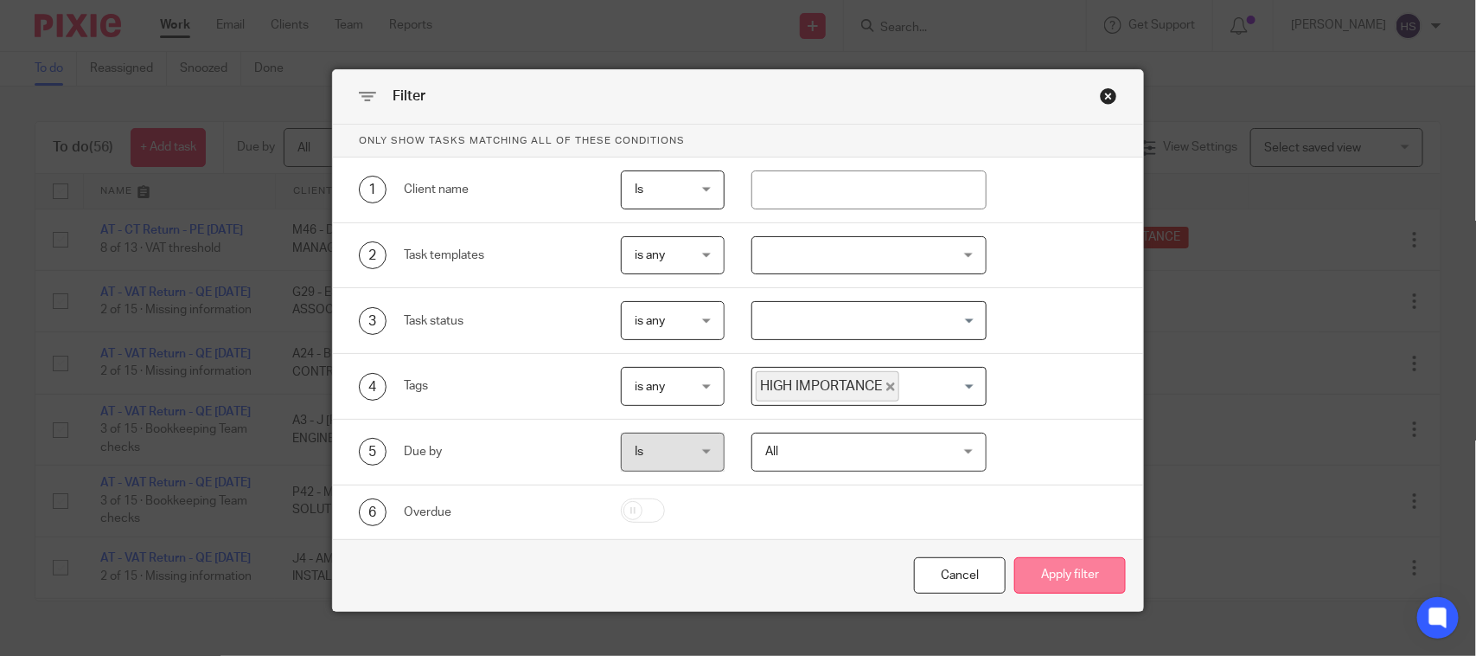
click at [1059, 590] on button "Apply filter" at bounding box center [1070, 575] width 112 height 37
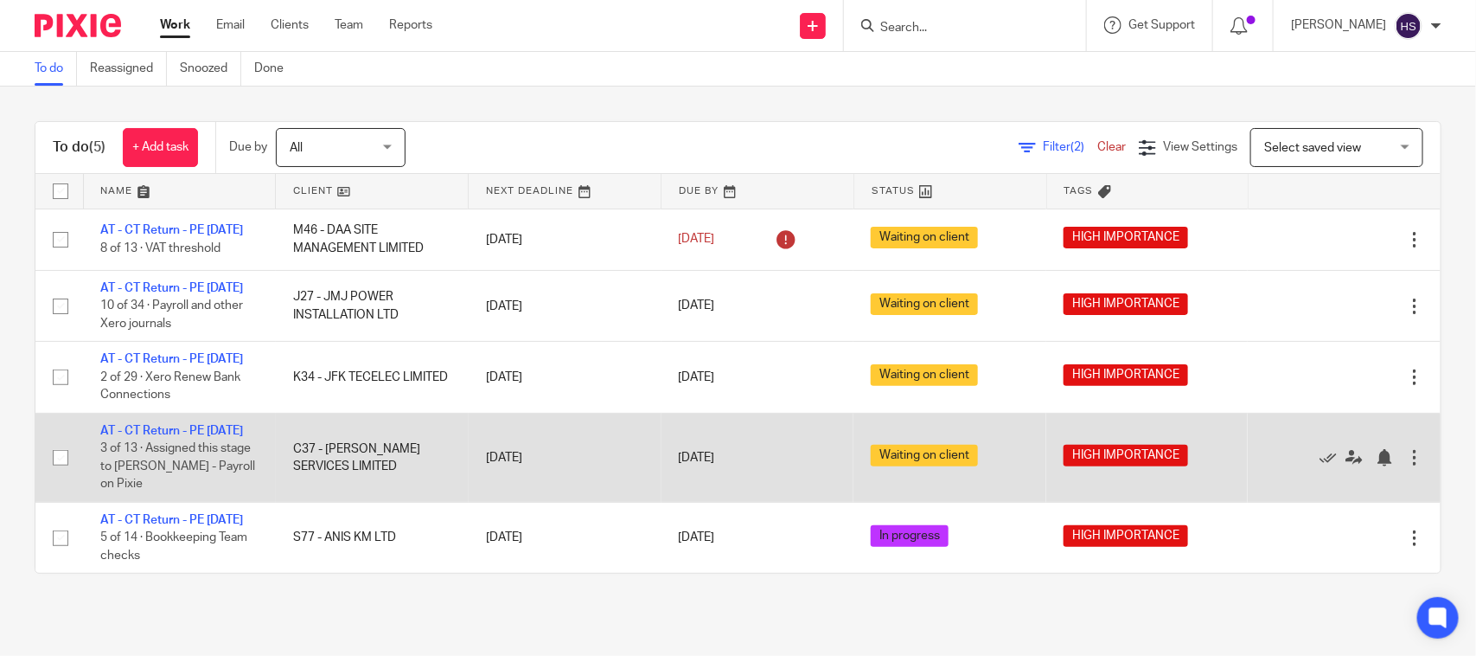
scroll to position [50, 0]
drag, startPoint x: 218, startPoint y: 529, endPoint x: 209, endPoint y: 521, distance: 11.6
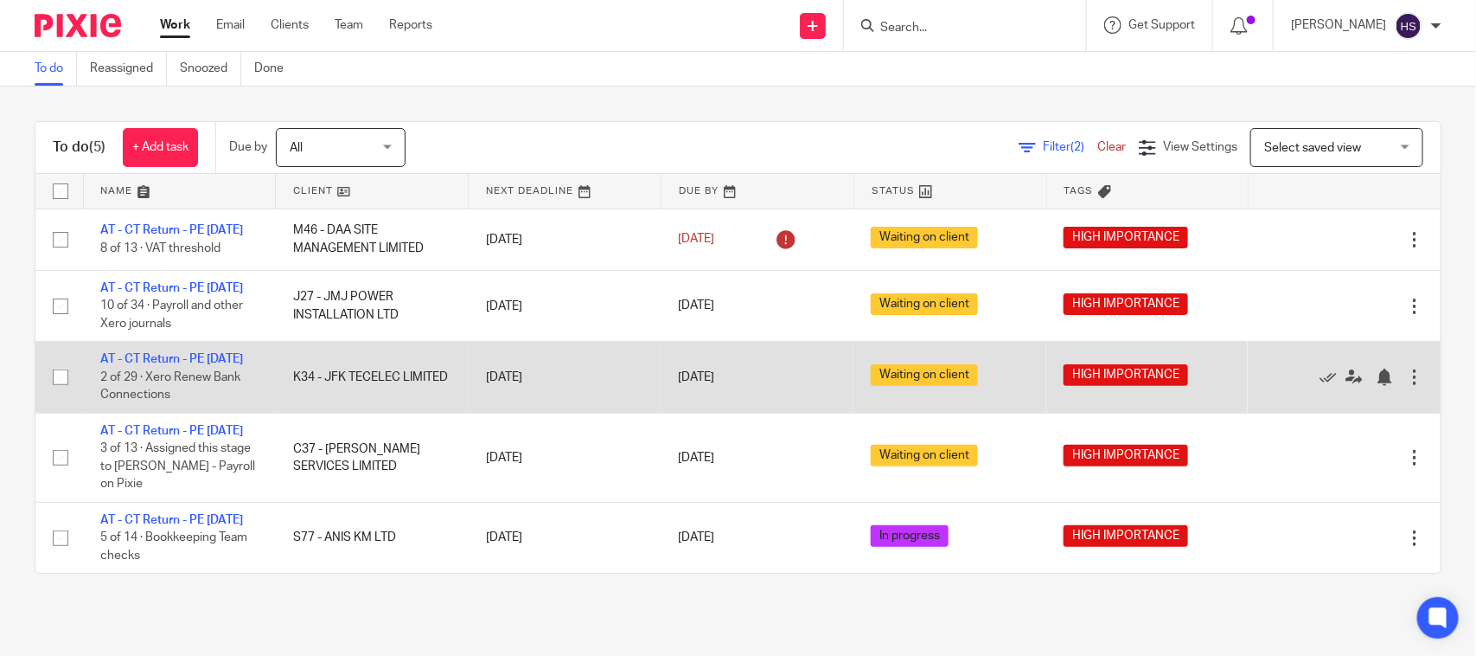
scroll to position [15, 0]
